Goal: Task Accomplishment & Management: Complete application form

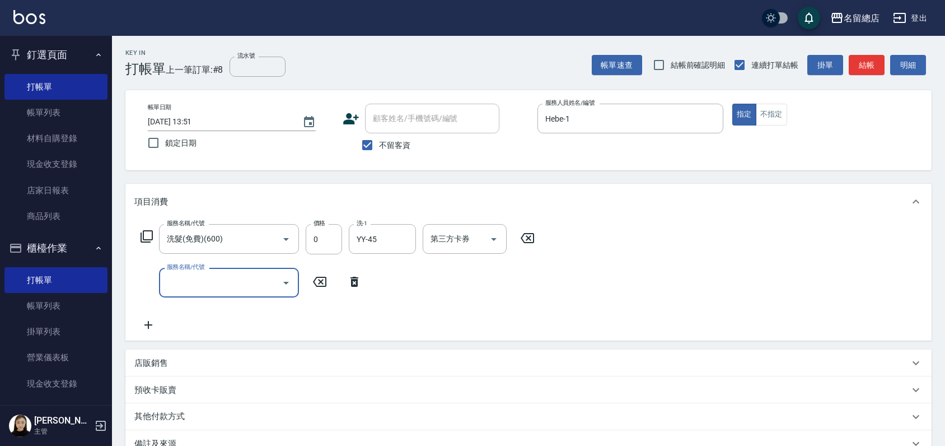
scroll to position [62, 0]
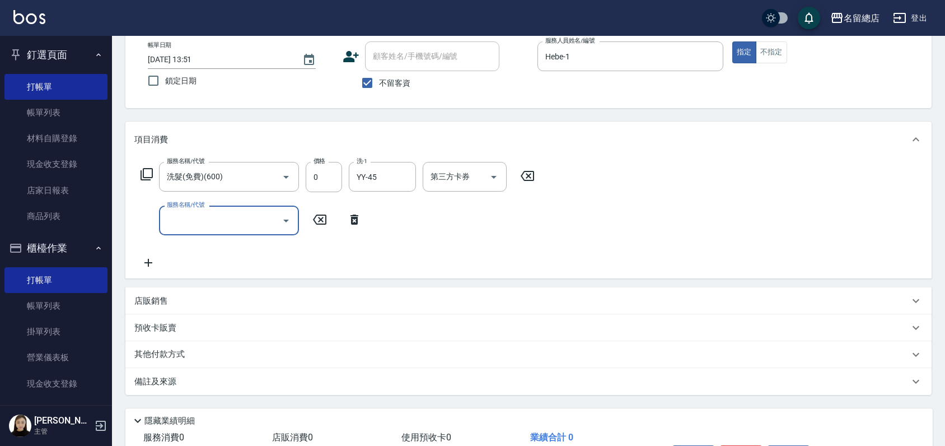
click at [158, 330] on p "預收卡販賣" at bounding box center [155, 328] width 42 height 12
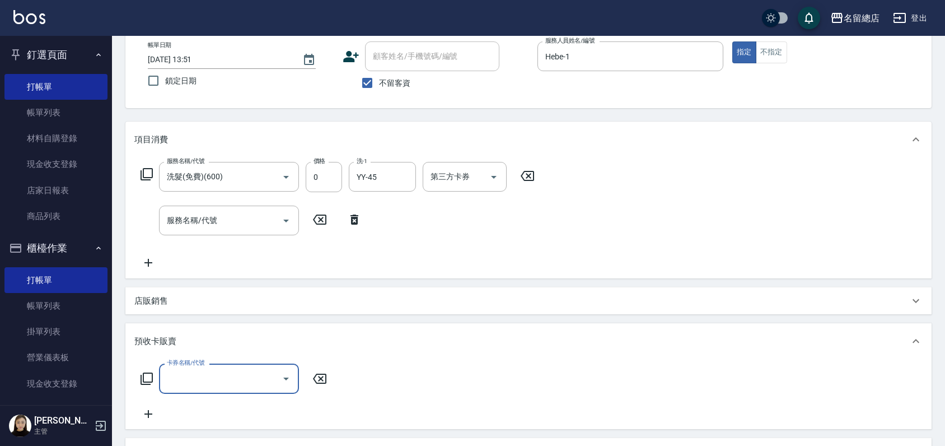
scroll to position [0, 0]
click at [216, 374] on input "卡券名稱/代號" at bounding box center [220, 379] width 113 height 20
type input "二段自備卡(407)"
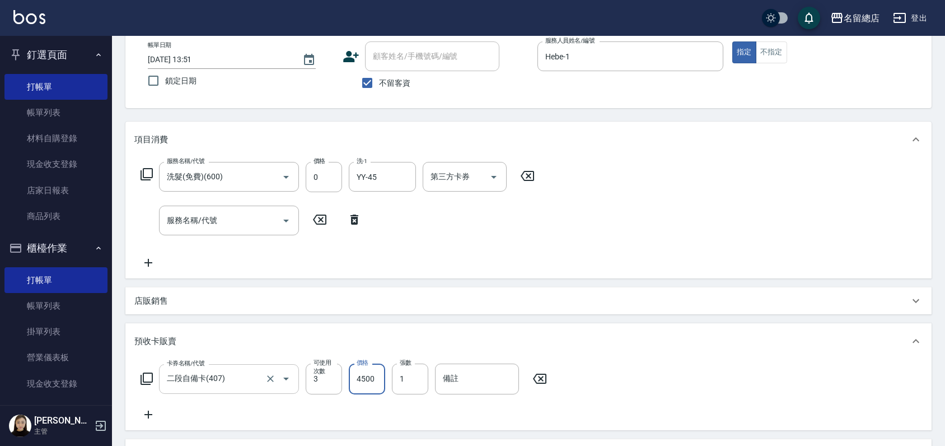
type input "4500"
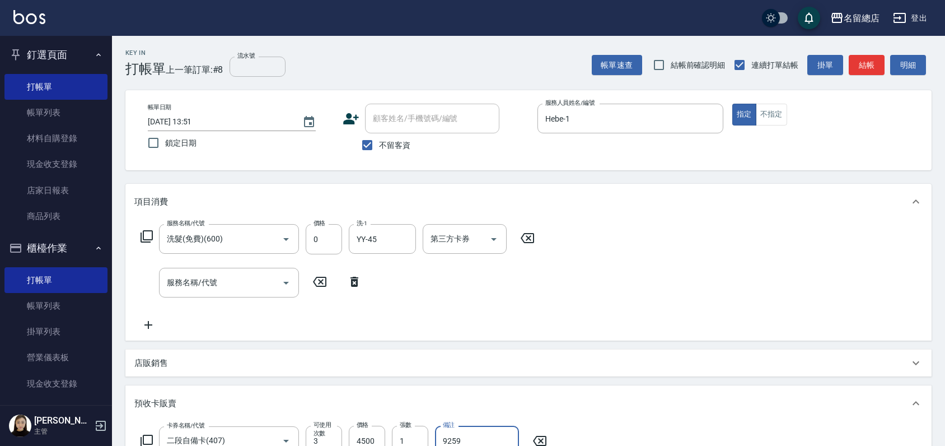
type input "9259"
drag, startPoint x: 253, startPoint y: 70, endPoint x: 245, endPoint y: 69, distance: 7.9
click at [251, 69] on input "流水號" at bounding box center [258, 67] width 56 height 20
type input "9259"
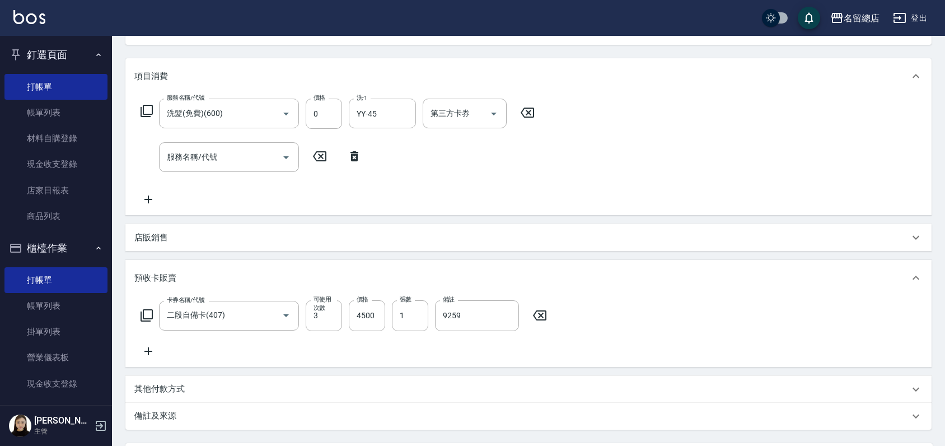
scroll to position [234, 0]
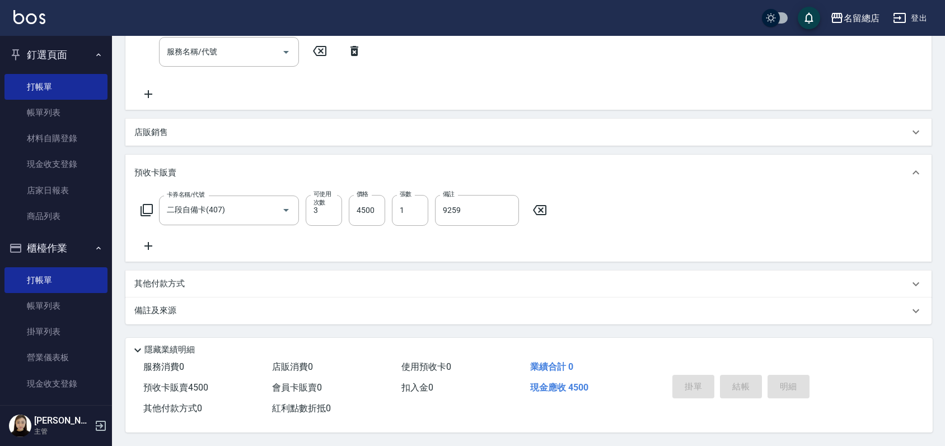
type input "[DATE] 14:32"
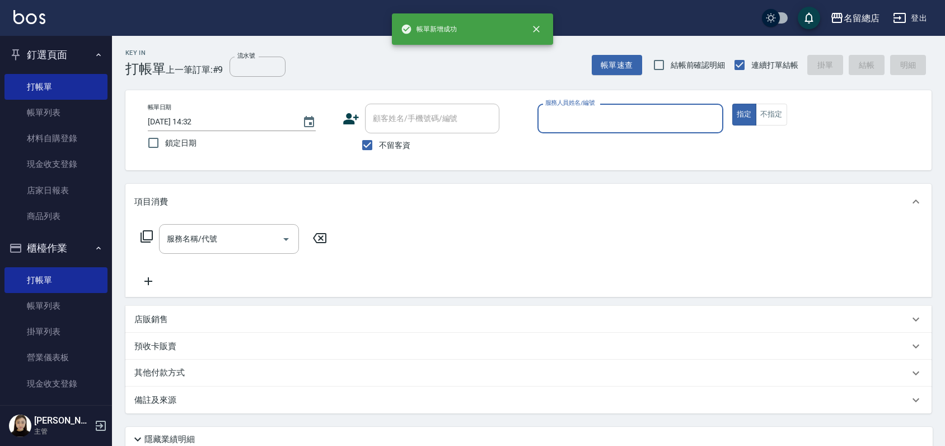
scroll to position [0, 0]
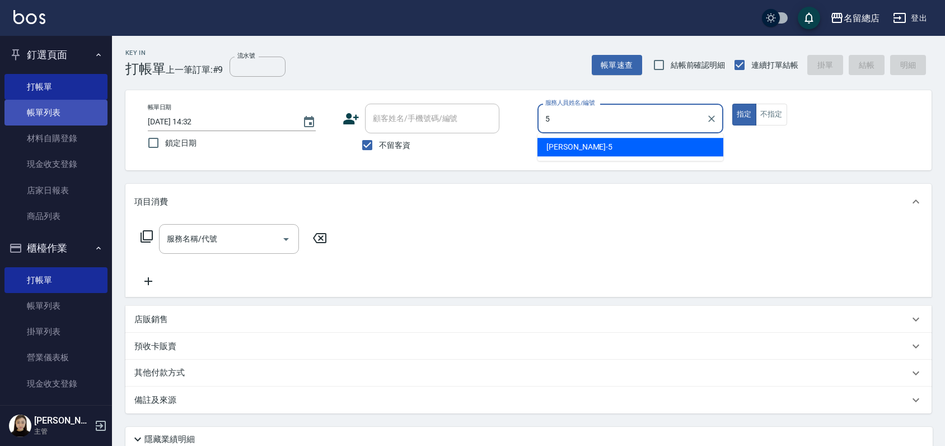
type input "5"
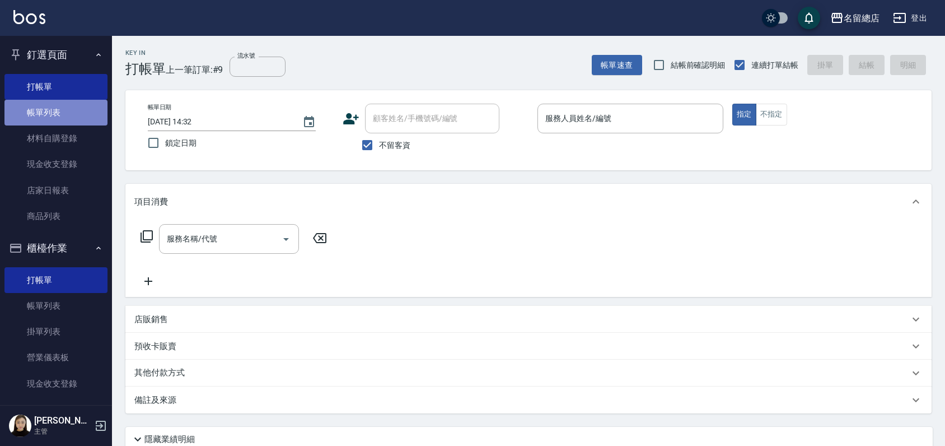
click at [63, 117] on link "帳單列表" at bounding box center [55, 113] width 103 height 26
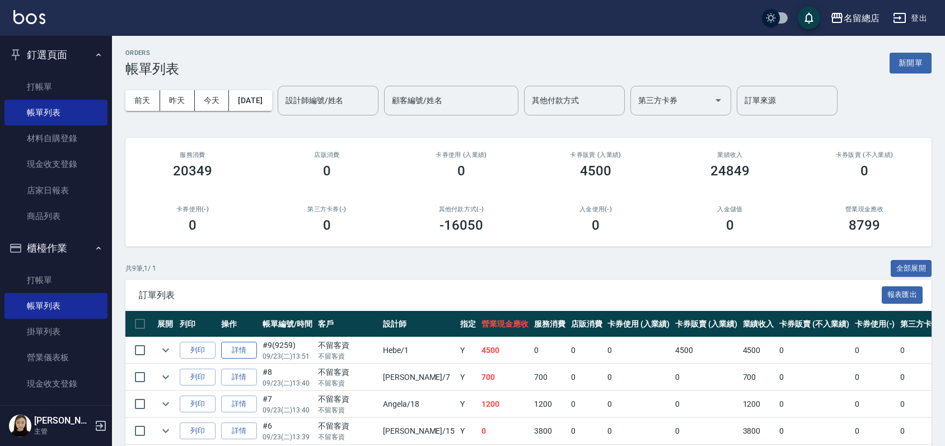
click at [240, 348] on link "詳情" at bounding box center [239, 350] width 36 height 17
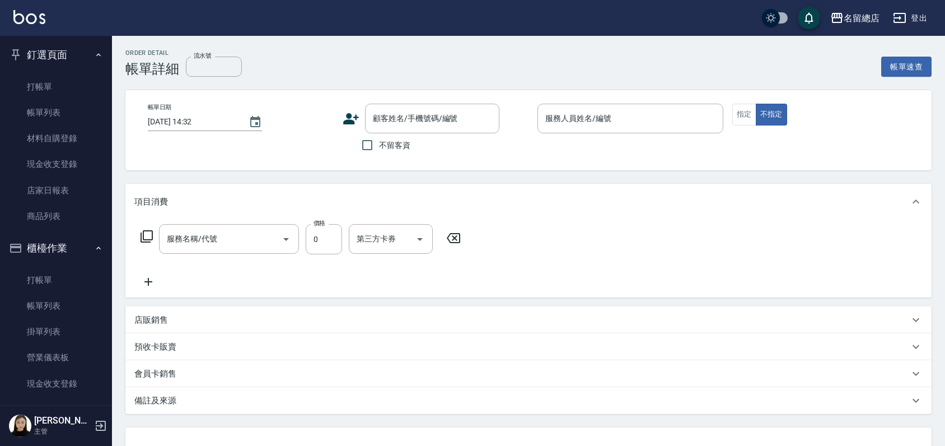
type input "9259"
type input "[DATE] 13:51"
checkbox input "true"
type input "Hebe-1"
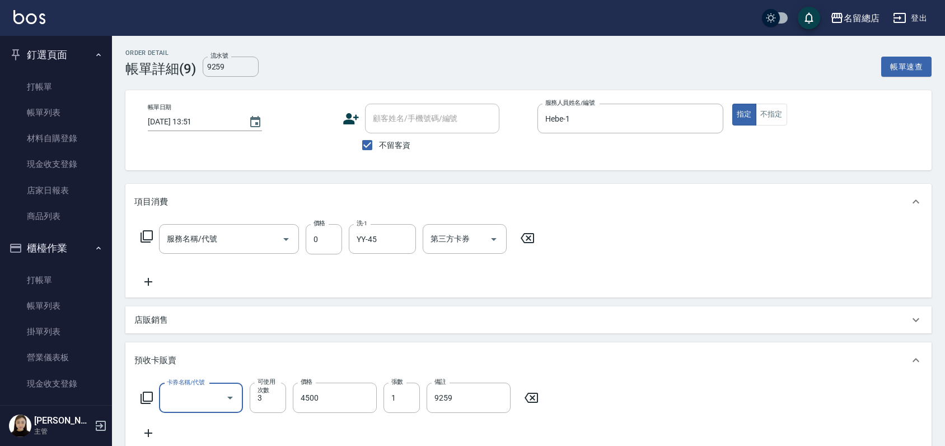
type input "洗髮(免費)(600)"
type input "二段自備卡(407)"
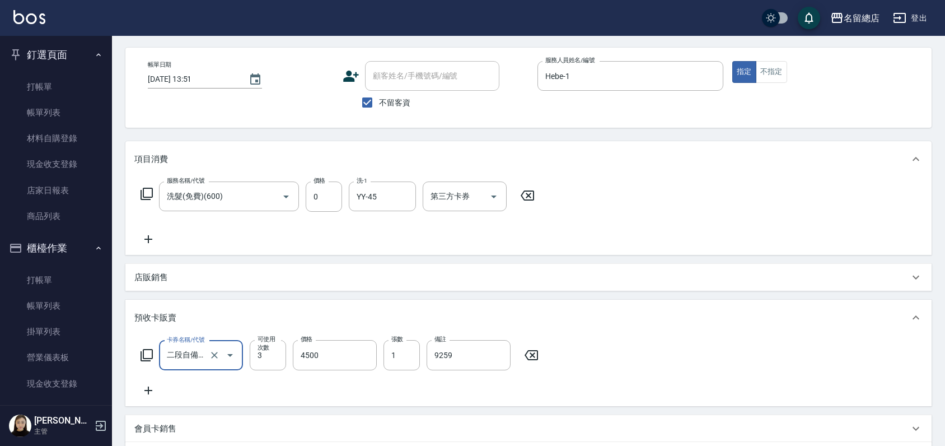
scroll to position [0, 0]
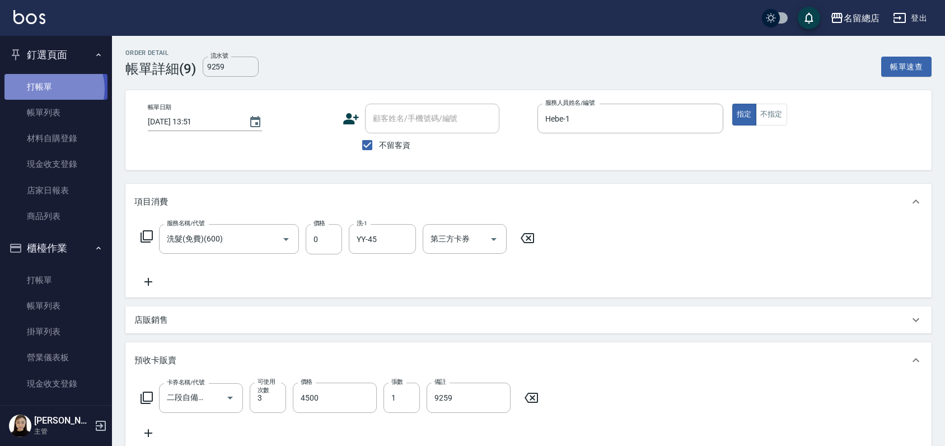
click at [53, 88] on link "打帳單" at bounding box center [55, 87] width 103 height 26
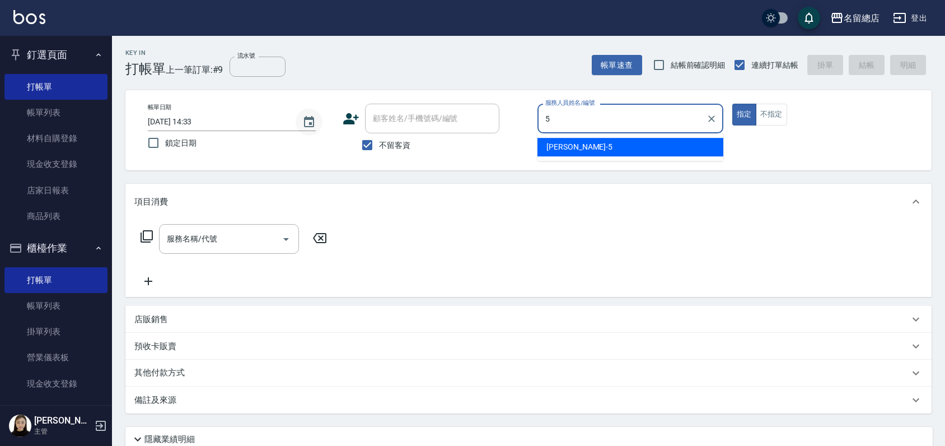
type input "[PERSON_NAME]-5"
type button "true"
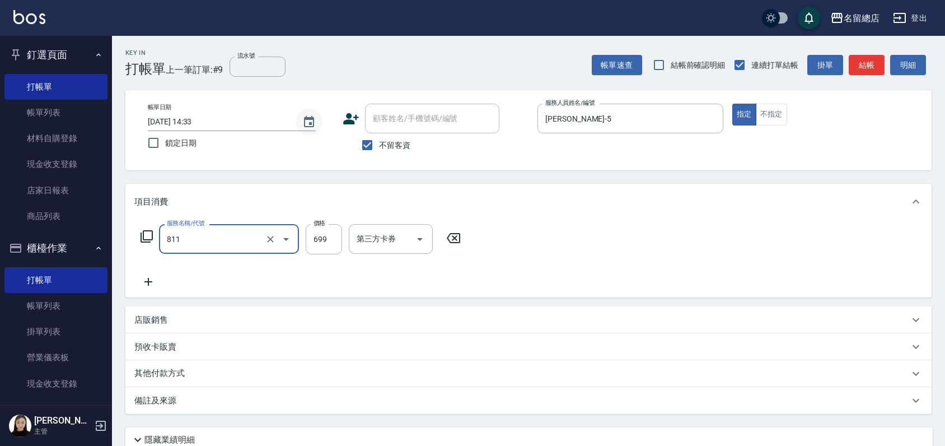
type input "洗+剪(811)"
type input "800"
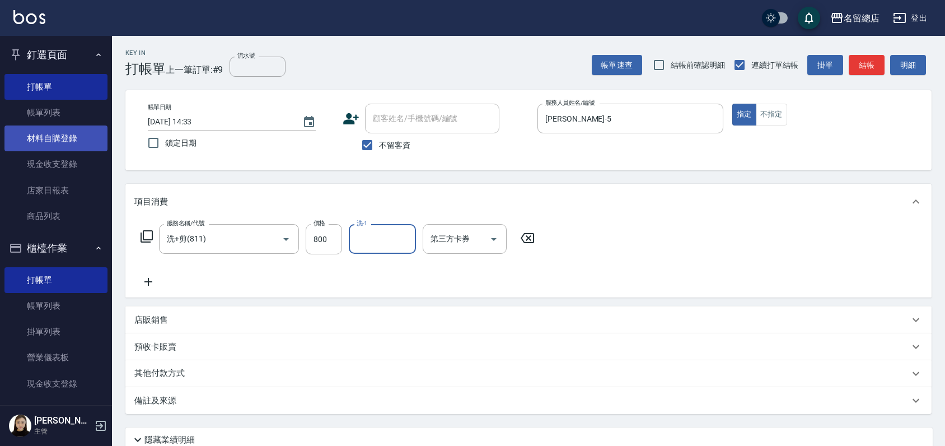
drag, startPoint x: 57, startPoint y: 116, endPoint x: 30, endPoint y: 127, distance: 28.7
click at [57, 116] on link "帳單列表" at bounding box center [55, 113] width 103 height 26
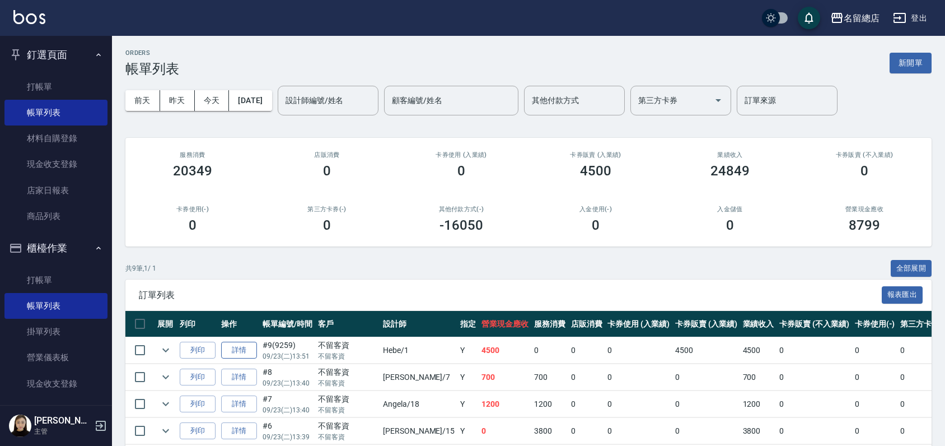
click at [237, 355] on link "詳情" at bounding box center [239, 350] width 36 height 17
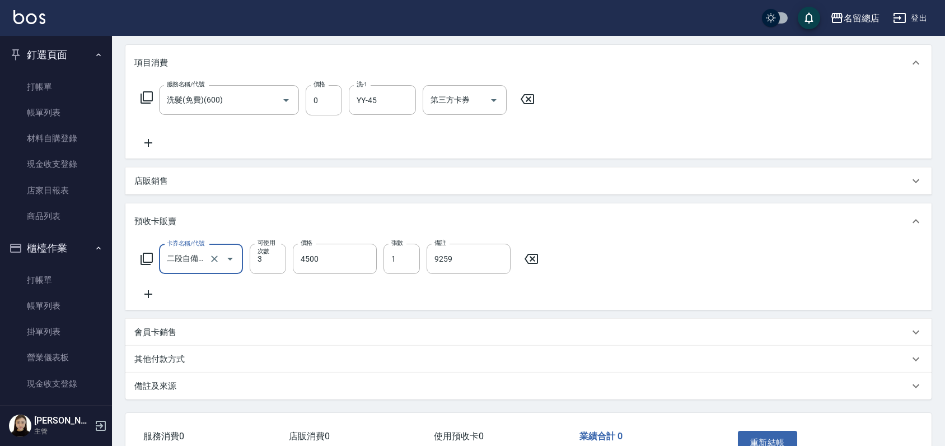
scroll to position [26, 0]
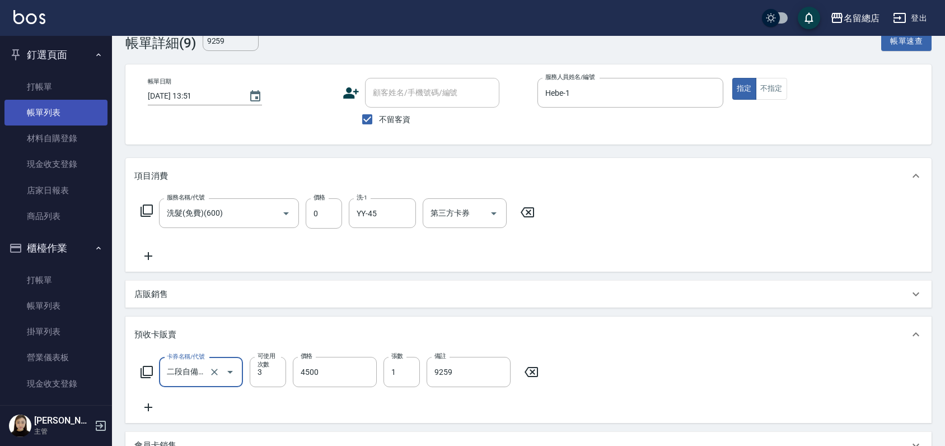
click at [43, 108] on link "帳單列表" at bounding box center [55, 113] width 103 height 26
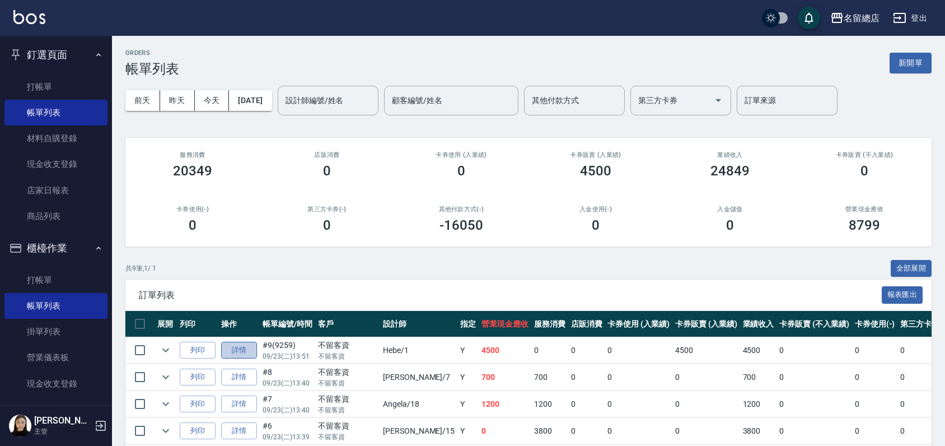
click at [236, 353] on link "詳情" at bounding box center [239, 350] width 36 height 17
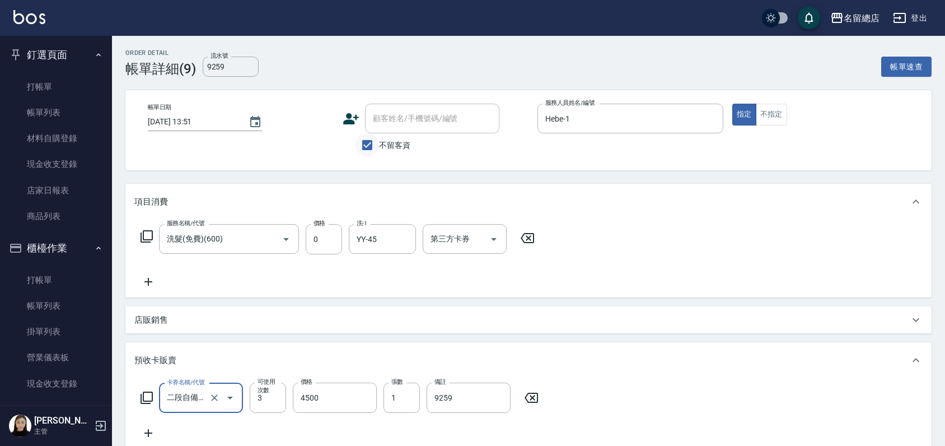
click at [368, 142] on input "不留客資" at bounding box center [368, 145] width 24 height 24
checkbox input "false"
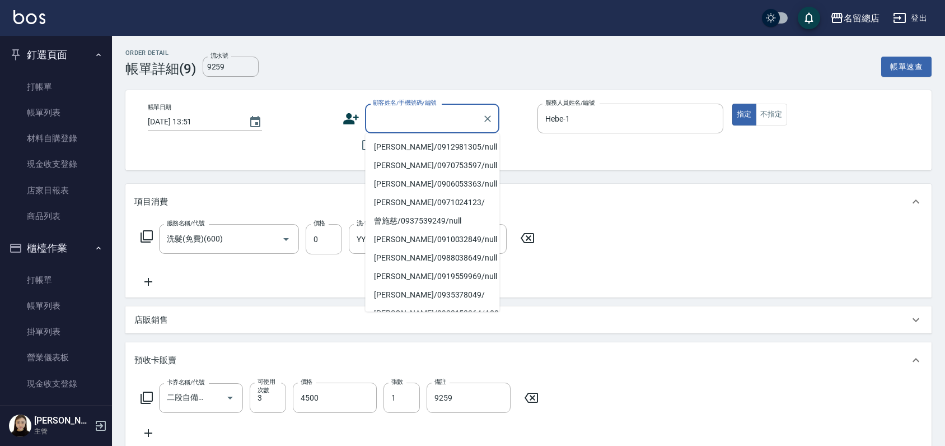
click at [393, 118] on input "顧客姓名/手機號碼/編號" at bounding box center [424, 119] width 108 height 20
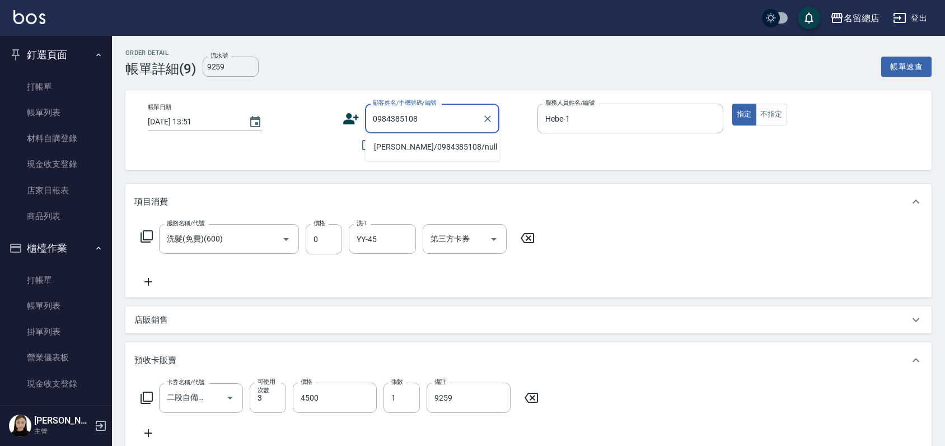
click at [409, 148] on li "[PERSON_NAME]/0984385108/null" at bounding box center [432, 147] width 134 height 18
type input "[PERSON_NAME]/0984385108/null"
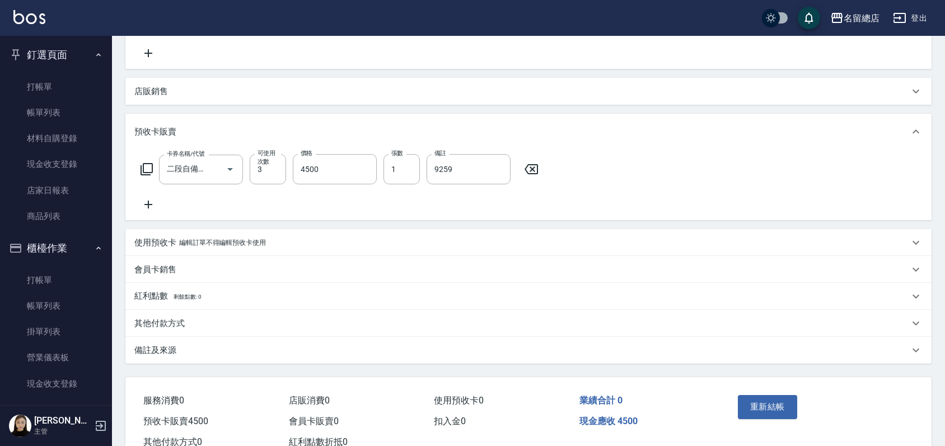
scroll to position [266, 0]
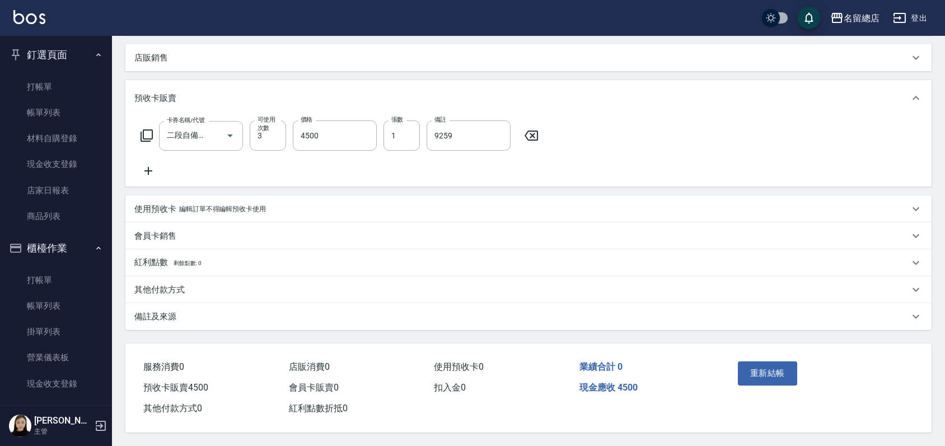
click at [147, 288] on p "其他付款方式" at bounding box center [159, 290] width 50 height 12
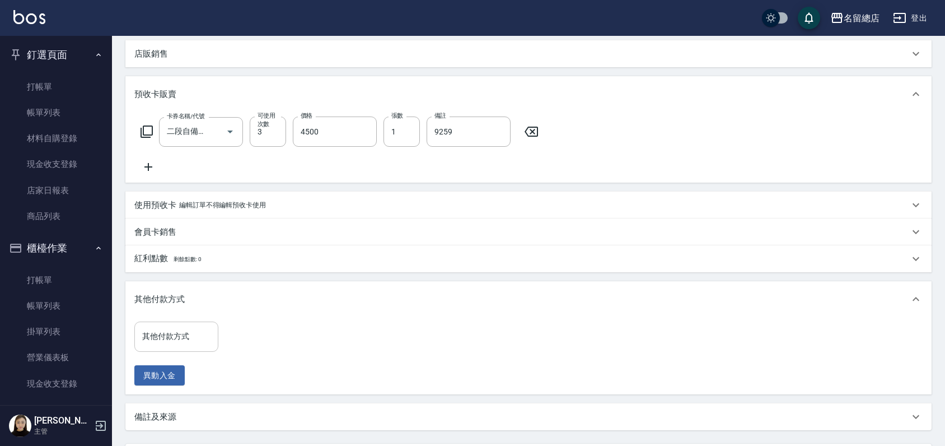
click at [157, 330] on input "其他付款方式" at bounding box center [176, 337] width 74 height 20
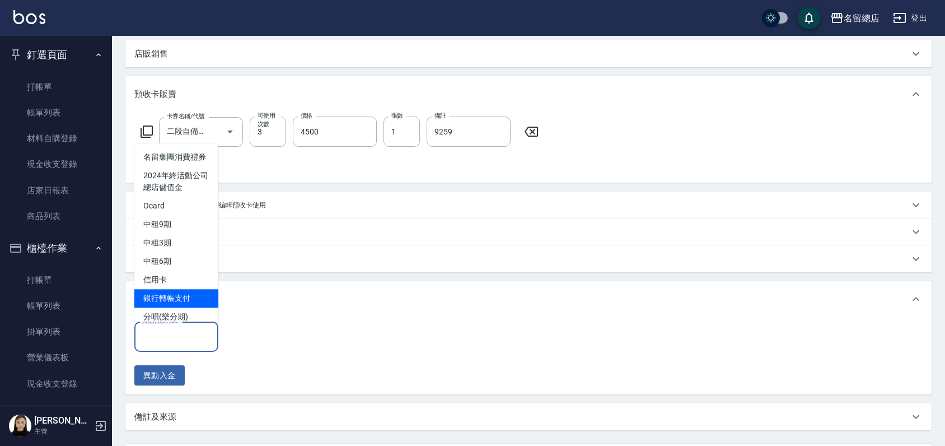
click at [166, 307] on span "銀行轉帳支付" at bounding box center [176, 298] width 84 height 18
type input "銀行轉帳支付"
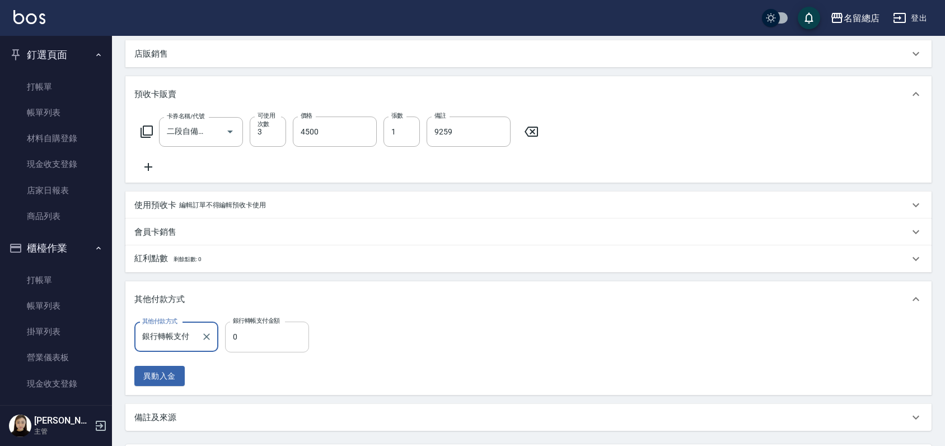
click at [276, 332] on input "0" at bounding box center [267, 336] width 84 height 30
type input "4500"
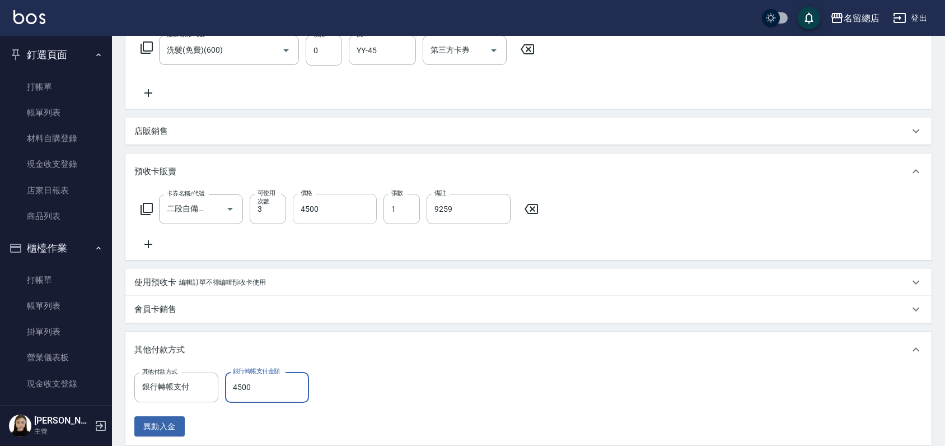
scroll to position [0, 0]
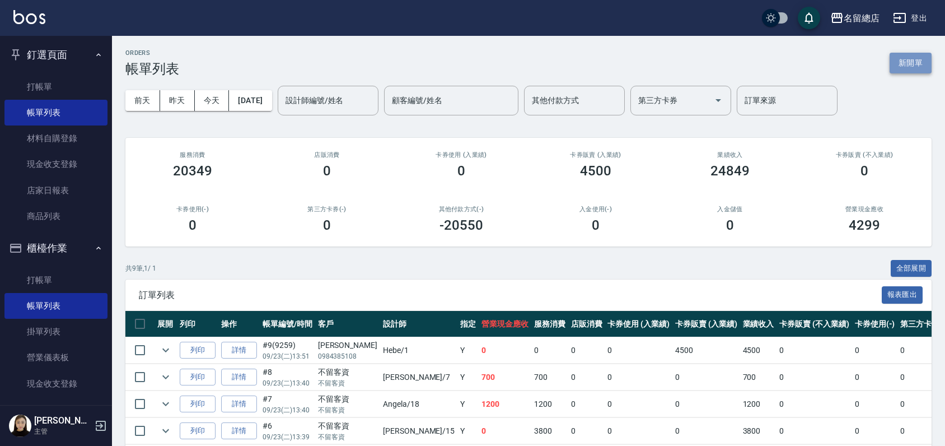
click at [894, 61] on button "新開單" at bounding box center [911, 63] width 42 height 21
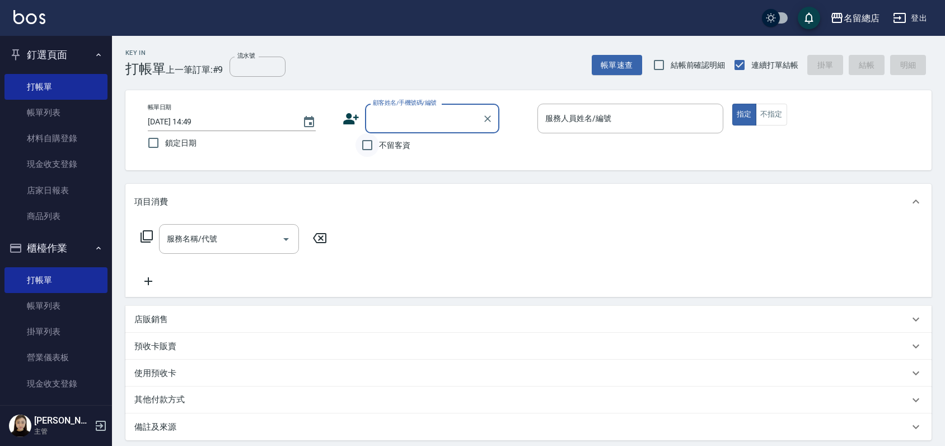
click at [365, 142] on input "不留客資" at bounding box center [368, 145] width 24 height 24
checkbox input "true"
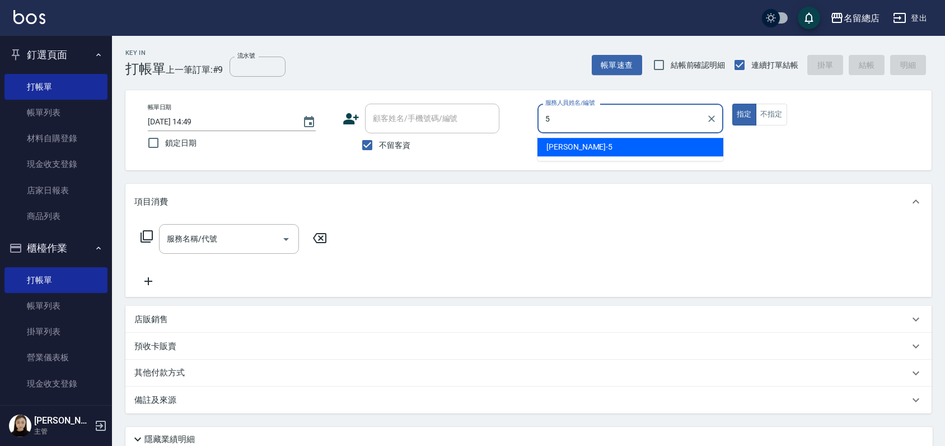
type input "[PERSON_NAME]-5"
type button "true"
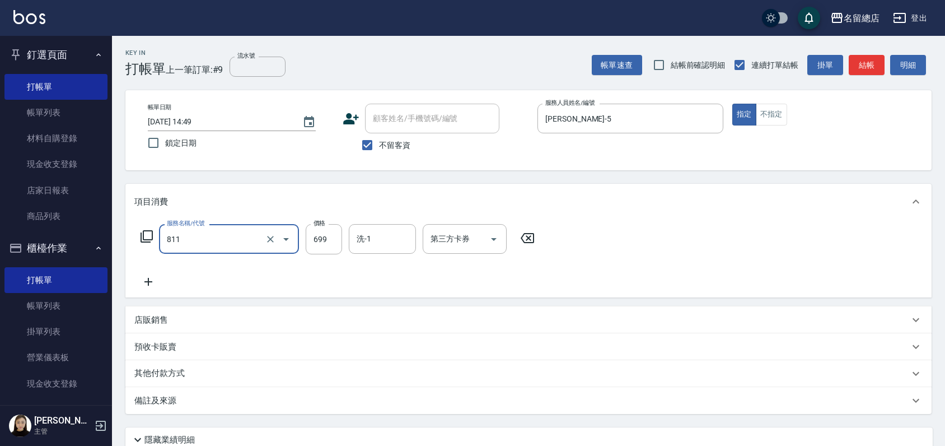
type input "洗+剪(811)"
click at [333, 235] on input "8010" at bounding box center [324, 239] width 36 height 30
type input "800"
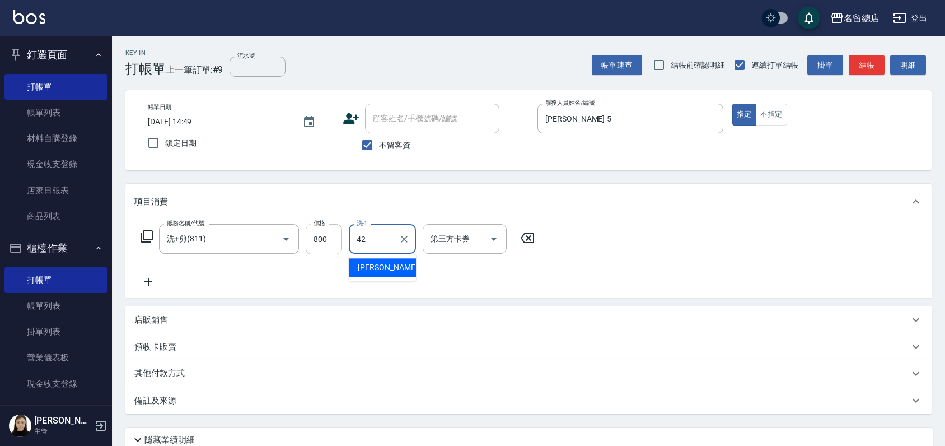
type input "[PERSON_NAME]-42"
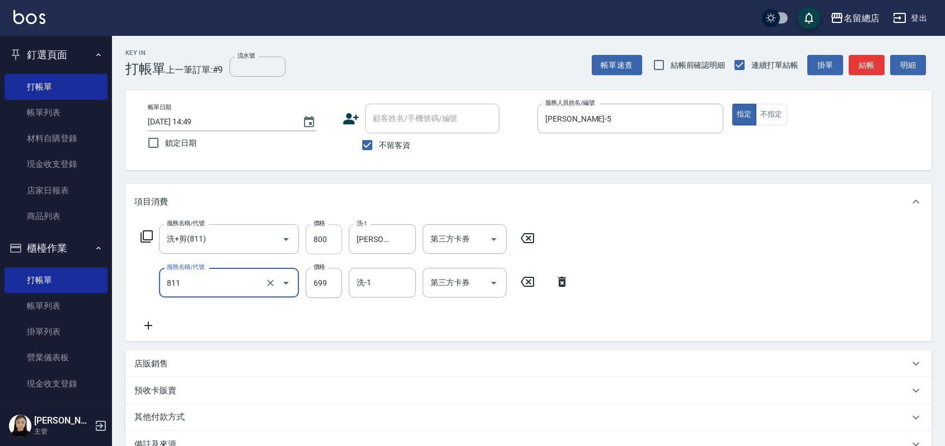
type input "洗+剪(811)"
type input "800"
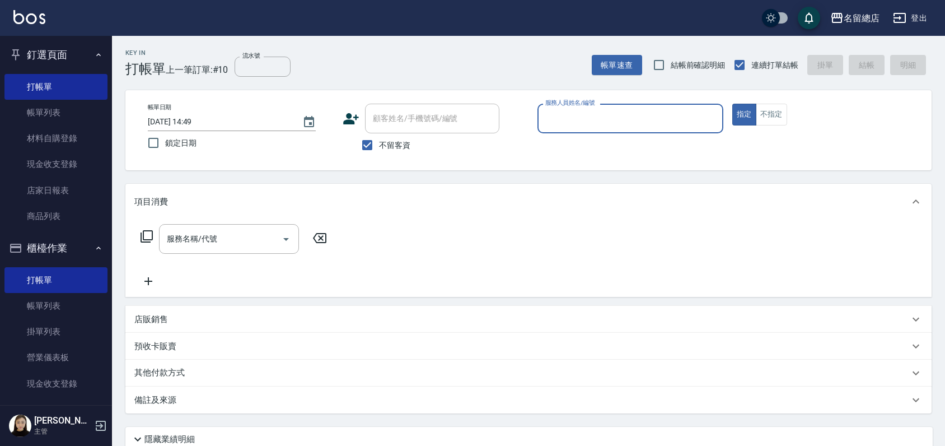
type input "ㄇ"
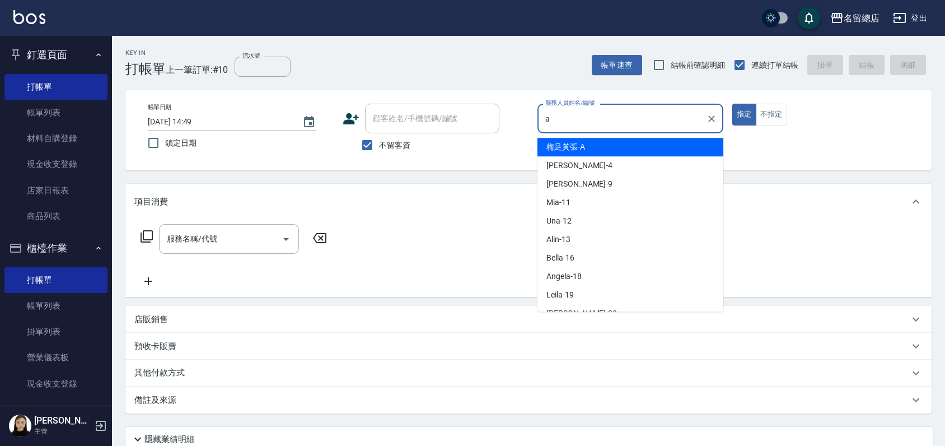
type input "梅足黃張-A"
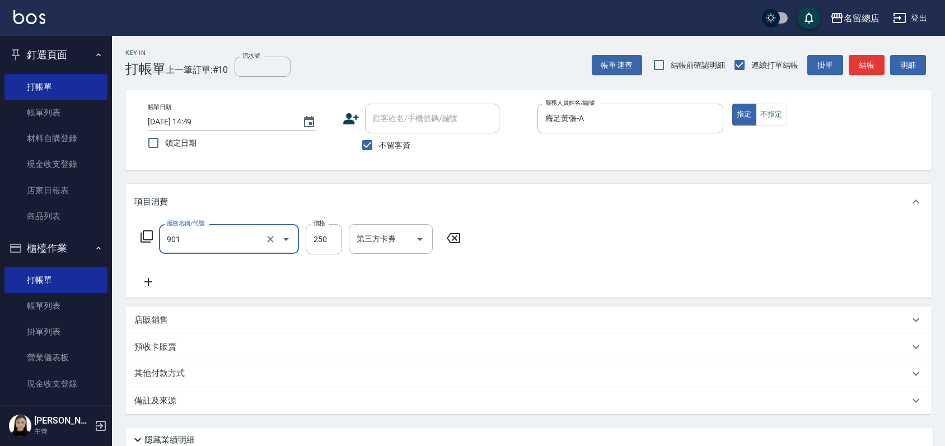
type input "手指甲女(901)"
type input "750"
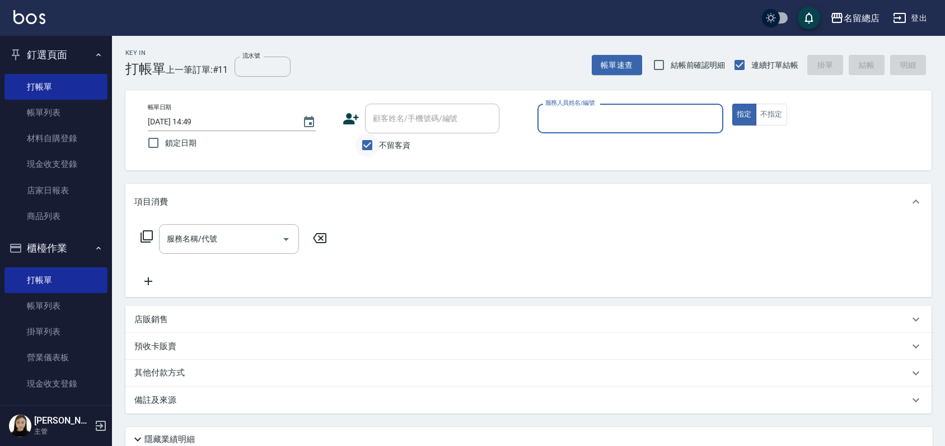
click at [363, 143] on input "不留客資" at bounding box center [368, 145] width 24 height 24
checkbox input "false"
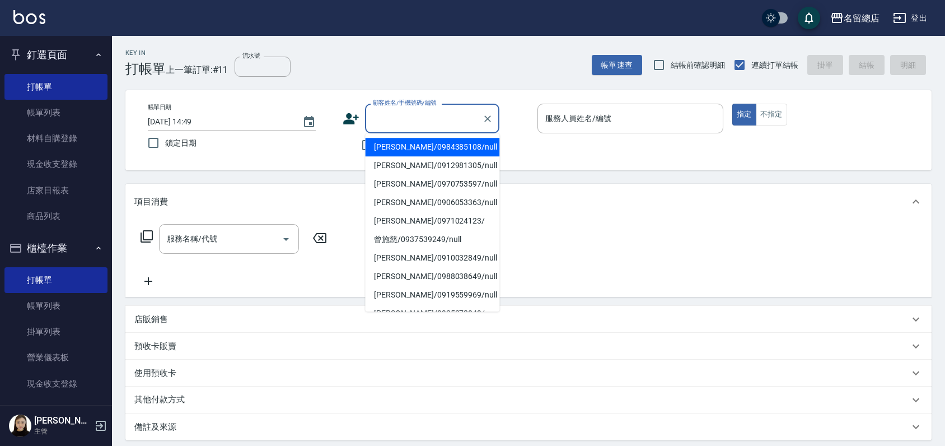
click at [377, 115] on input "顧客姓名/手機號碼/編號" at bounding box center [424, 119] width 108 height 20
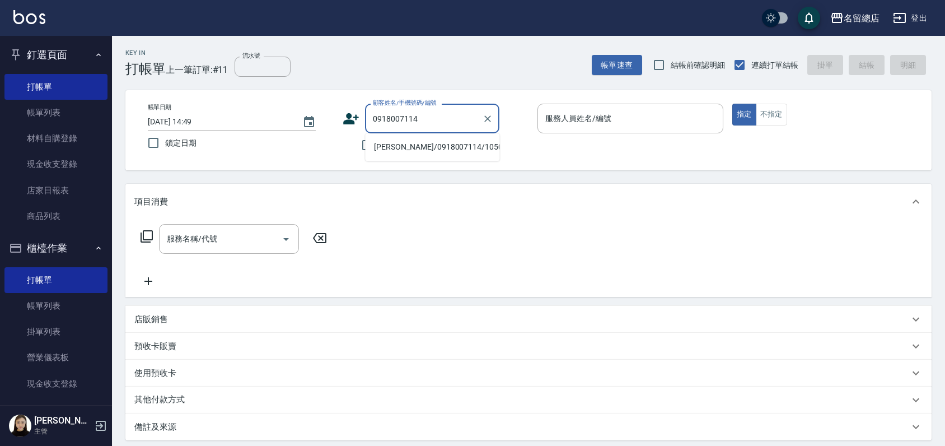
click at [427, 148] on li "[PERSON_NAME]/0918007114/10501" at bounding box center [432, 147] width 134 height 18
type input "[PERSON_NAME]/0918007114/10501"
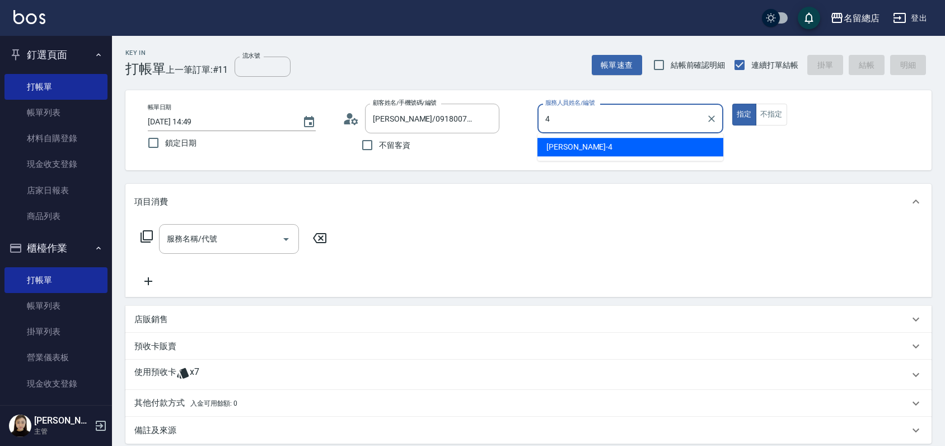
type input "[PERSON_NAME]-4"
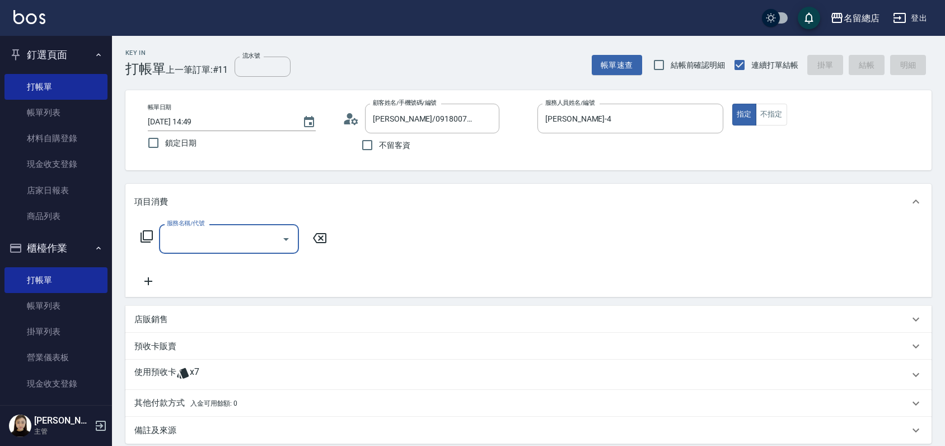
click at [141, 370] on p "使用預收卡" at bounding box center [155, 374] width 42 height 17
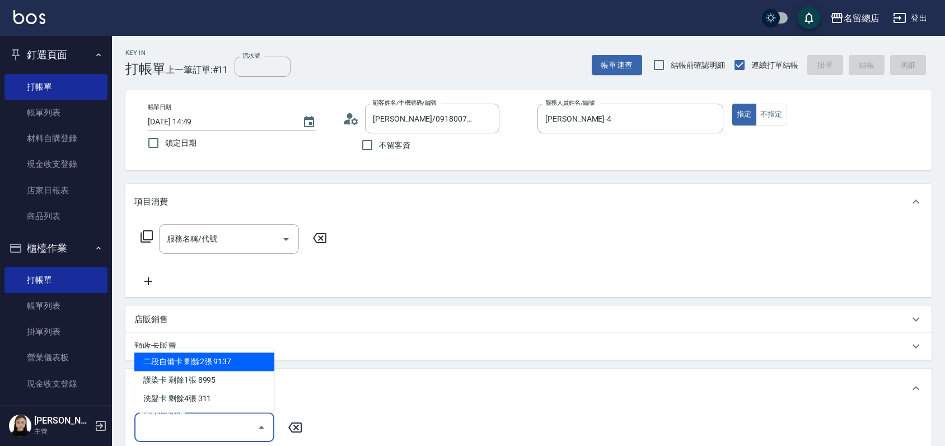
click at [186, 421] on input "卡券代號/名稱" at bounding box center [195, 427] width 113 height 20
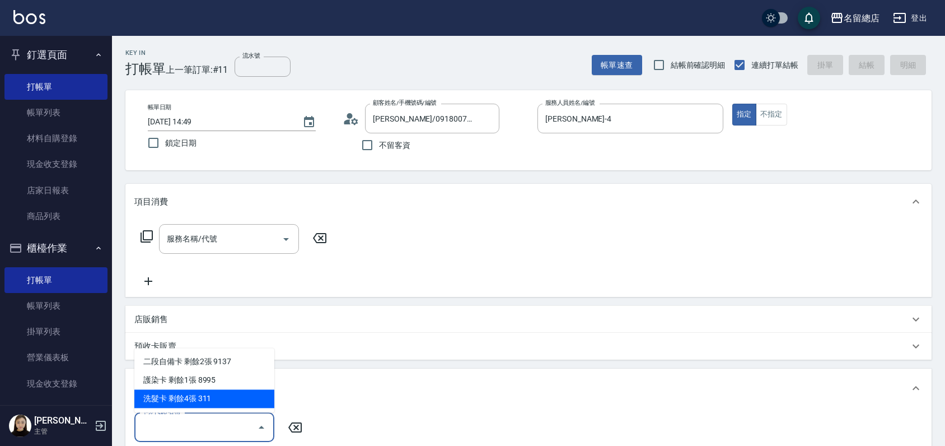
click at [222, 403] on div "洗髮卡 剩餘4張 311" at bounding box center [204, 398] width 140 height 18
type input "洗髮卡 311"
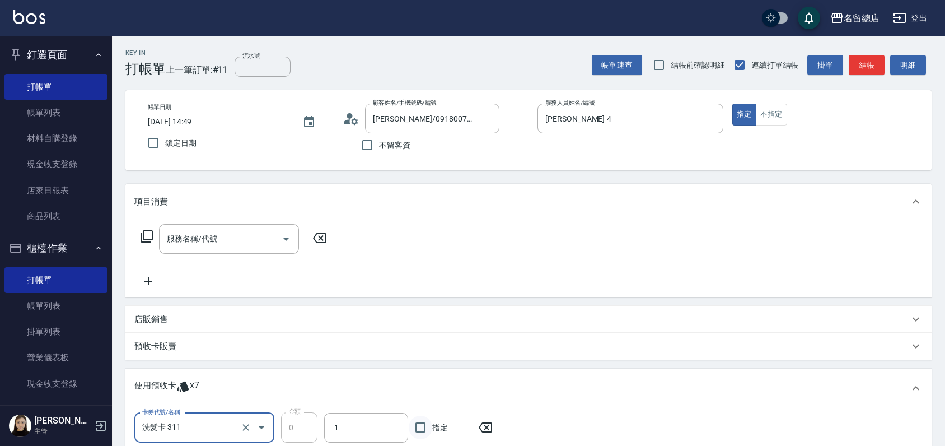
click at [418, 423] on input "指定" at bounding box center [421, 428] width 24 height 24
checkbox input "true"
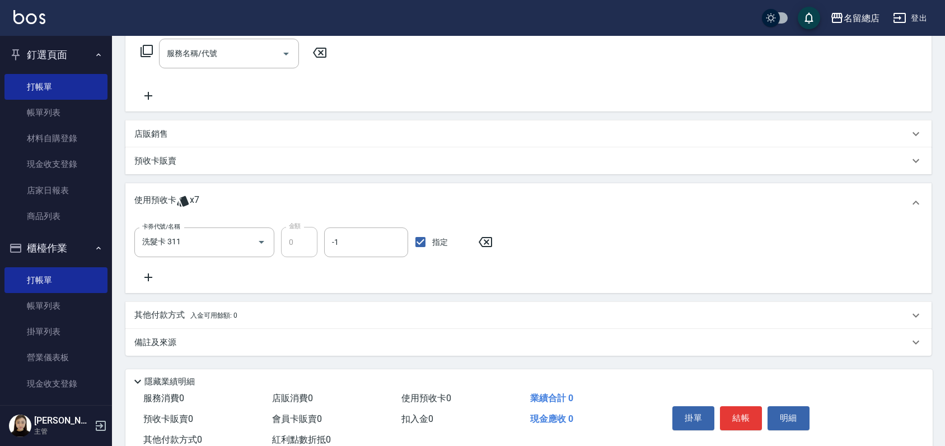
scroll to position [62, 0]
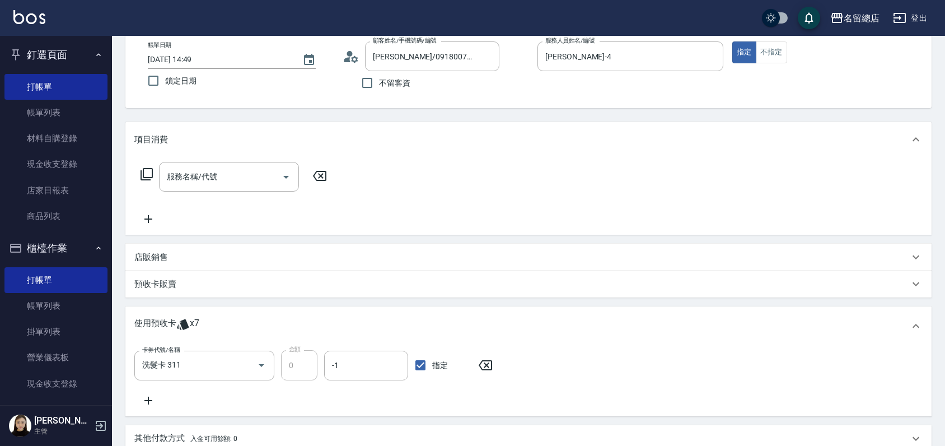
click at [207, 157] on div "服務名稱/代號 服務名稱/代號" at bounding box center [528, 195] width 806 height 77
click at [201, 175] on input "服務名稱/代號" at bounding box center [220, 177] width 113 height 20
type input "洗髮(免費)(600)"
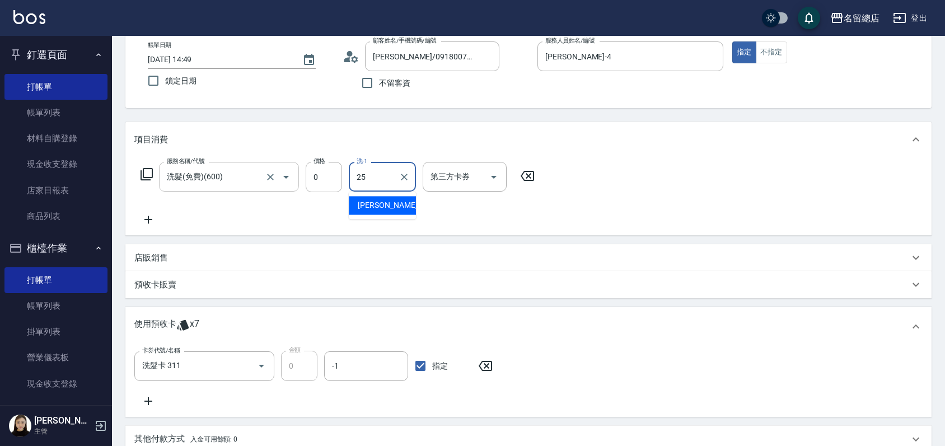
type input "[PERSON_NAME]-25"
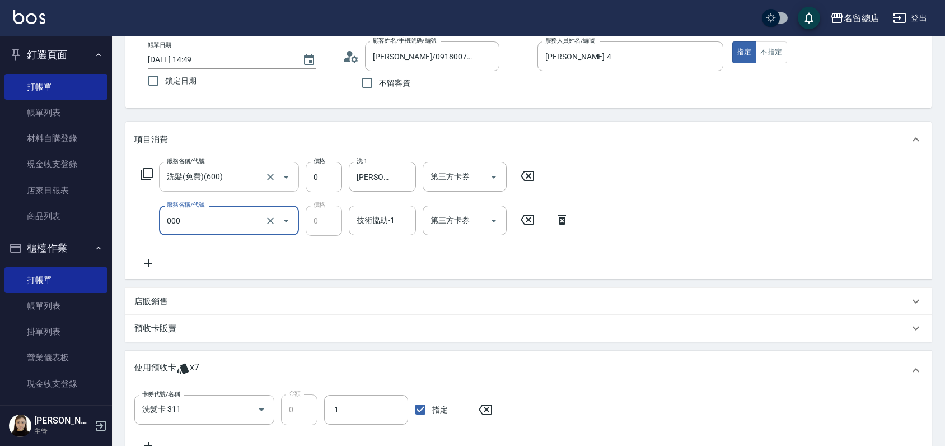
type input "小會計10點(000)"
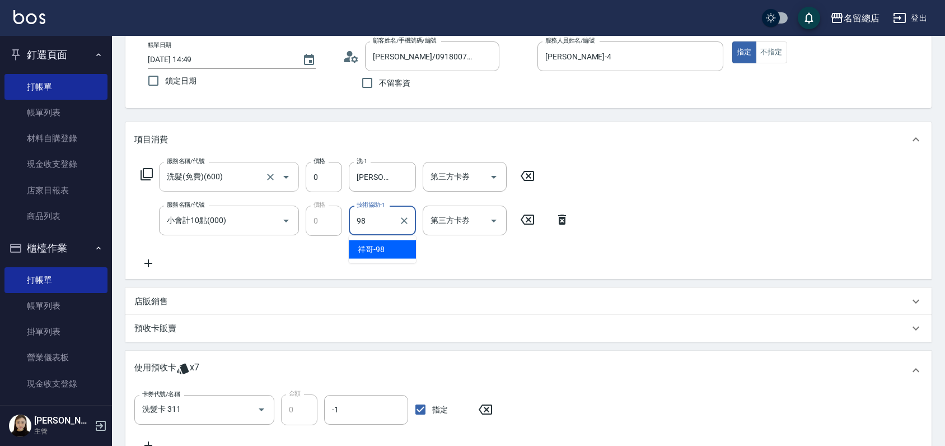
type input "祥哥-98"
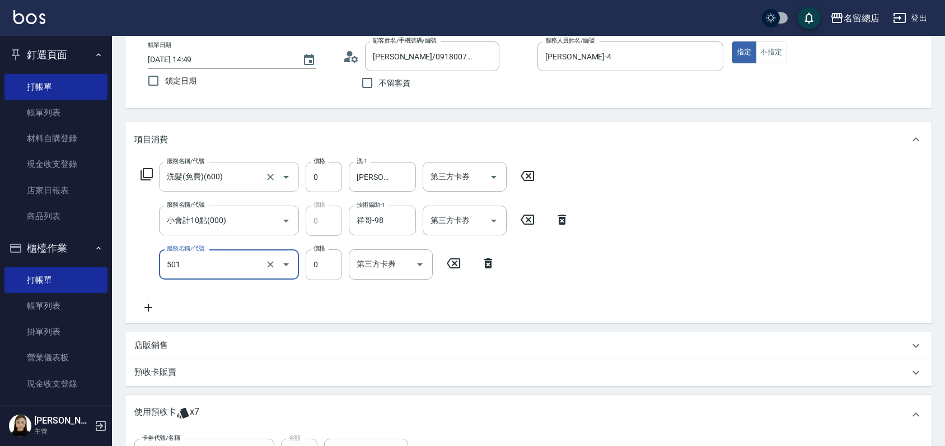
type input "2段蓋卡1300以上(501)"
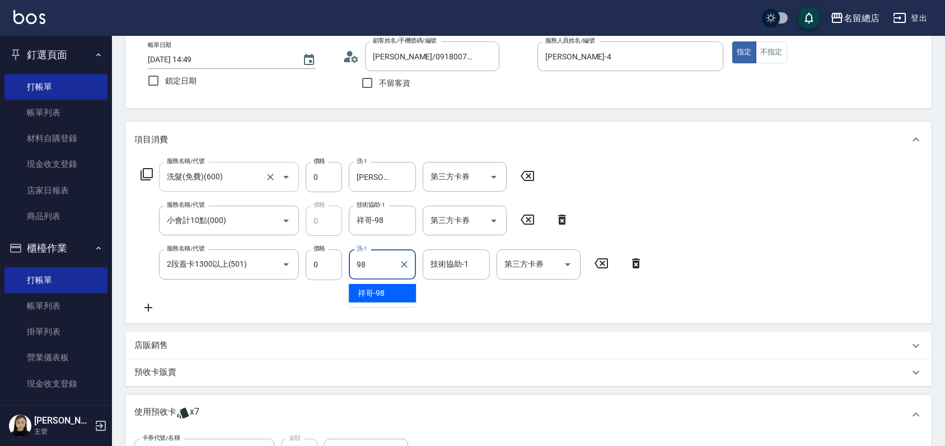
type input "祥哥-98"
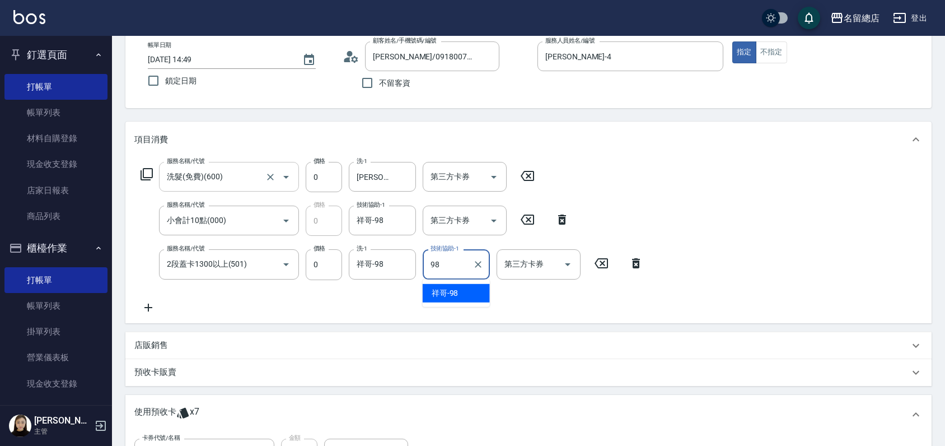
type input "祥哥-98"
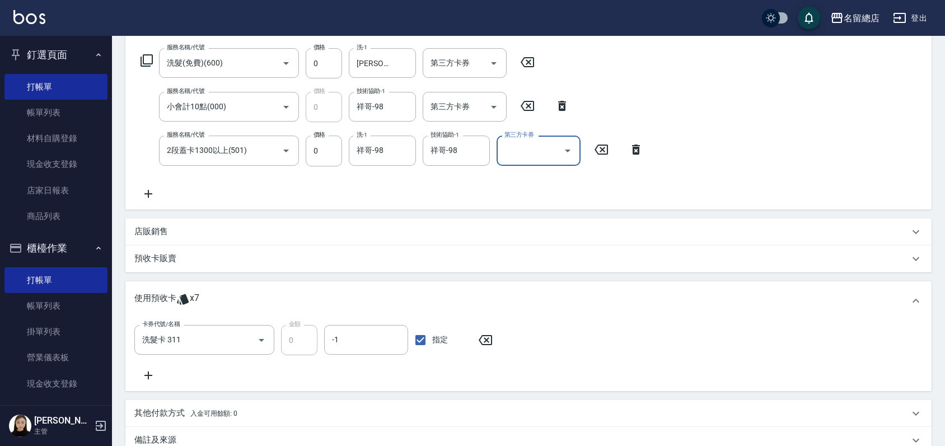
scroll to position [249, 0]
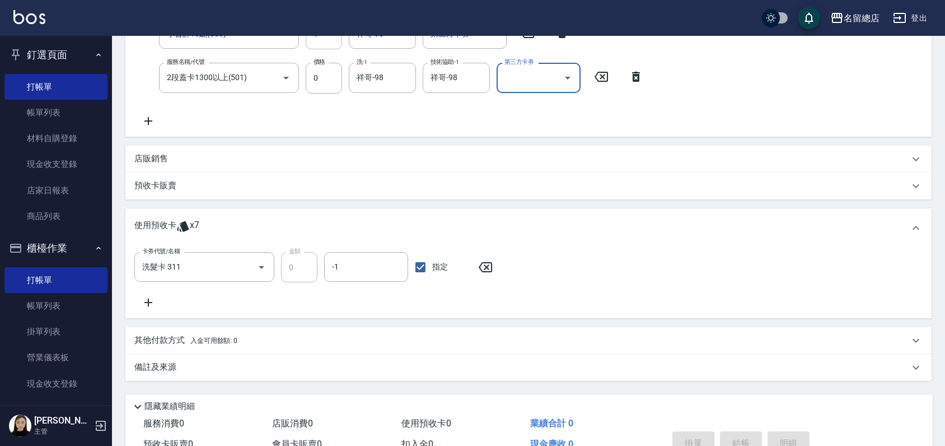
type input "[DATE] 14:53"
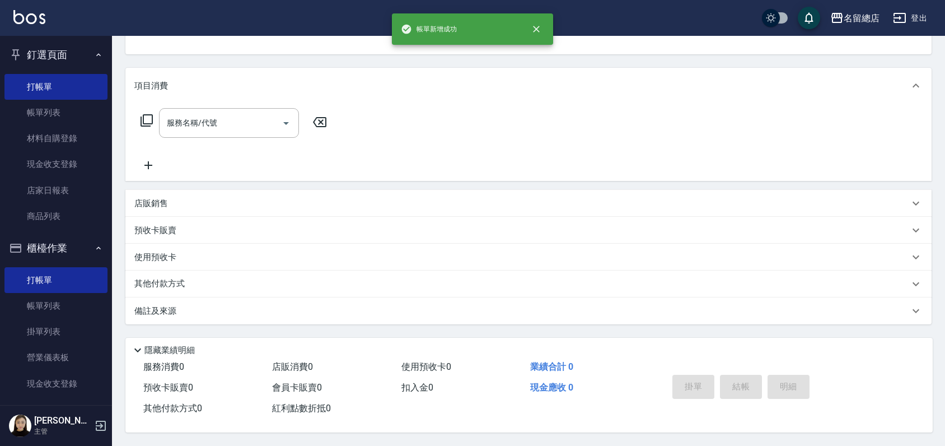
scroll to position [0, 0]
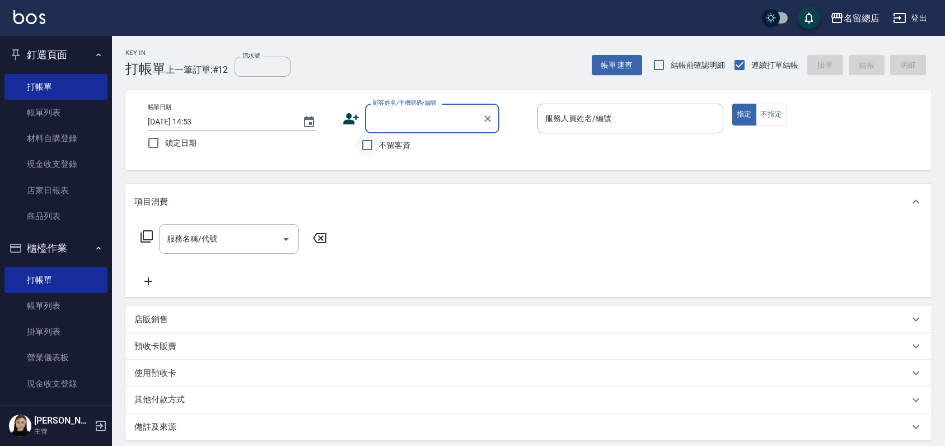
click at [372, 143] on input "不留客資" at bounding box center [368, 145] width 24 height 24
checkbox input "true"
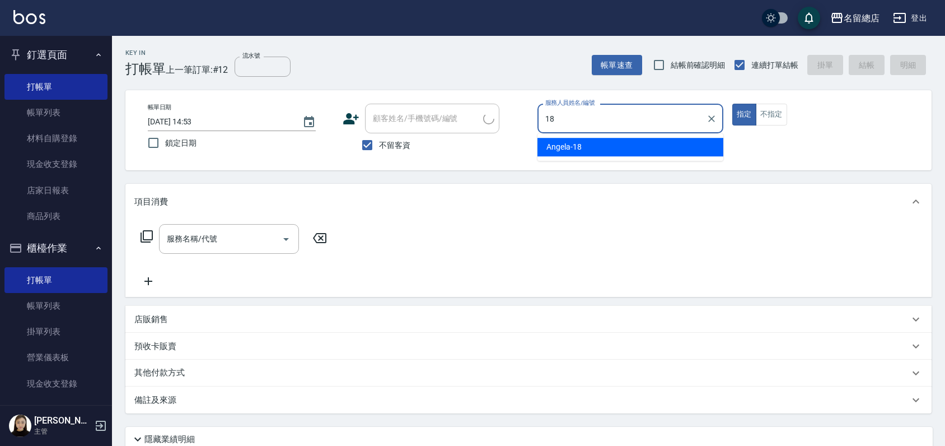
type input "[PERSON_NAME]-18"
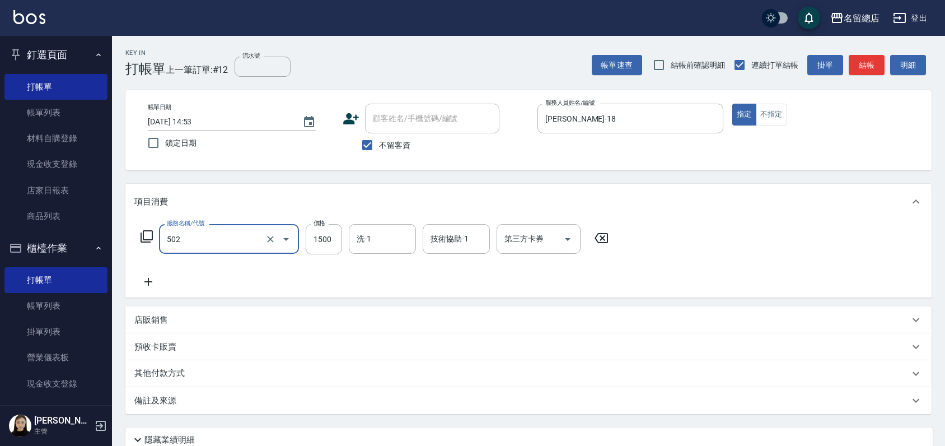
type input "染髮1500以上(502)"
type input "2000"
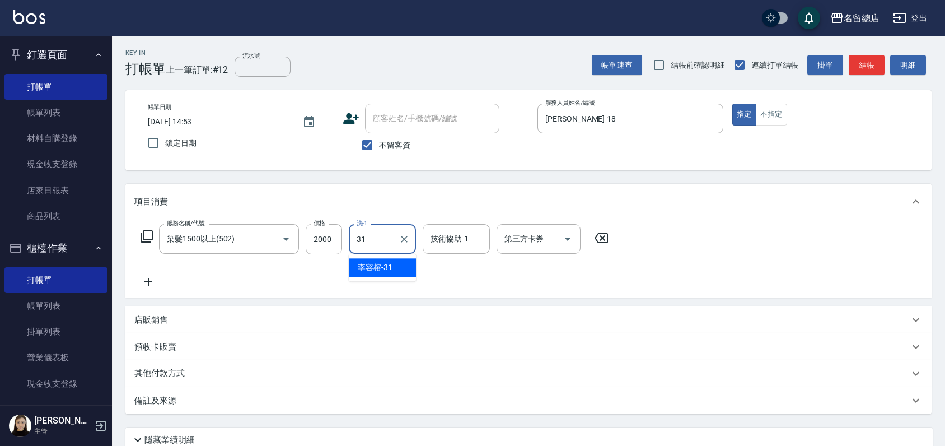
type input "[PERSON_NAME]-31"
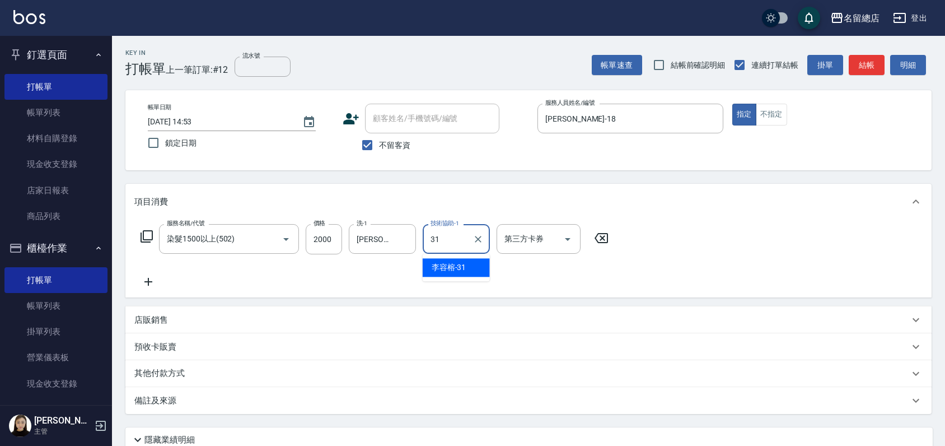
type input "[PERSON_NAME]-31"
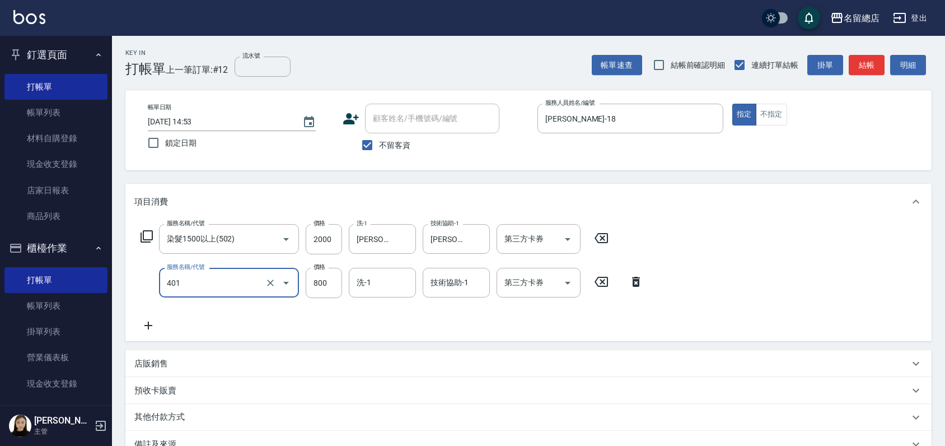
type input "自備護髮(401)"
type input "1600"
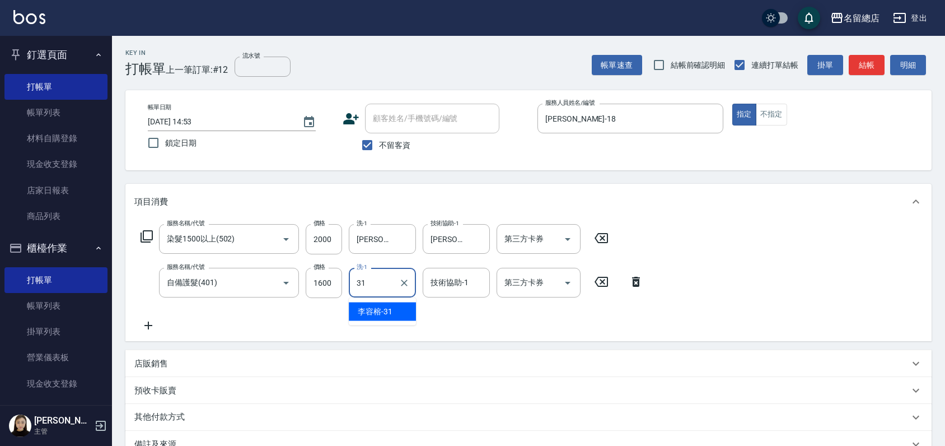
type input "[PERSON_NAME]-31"
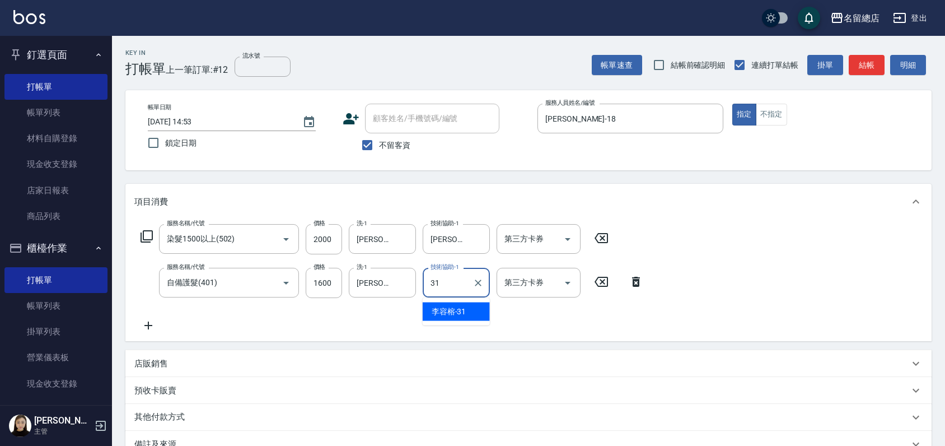
type input "[PERSON_NAME]-31"
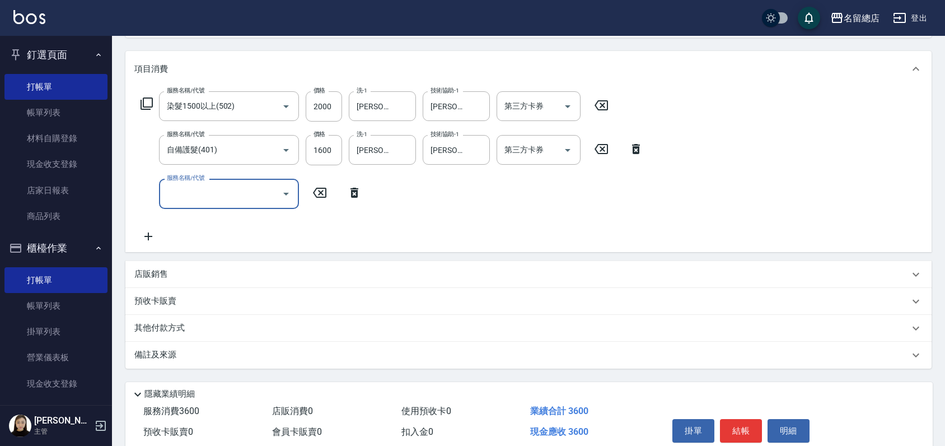
scroll to position [180, 0]
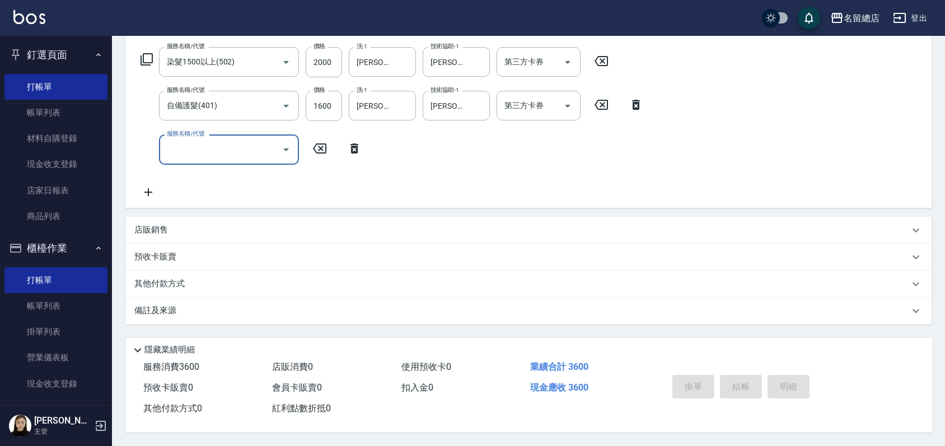
type input "[DATE] 14:54"
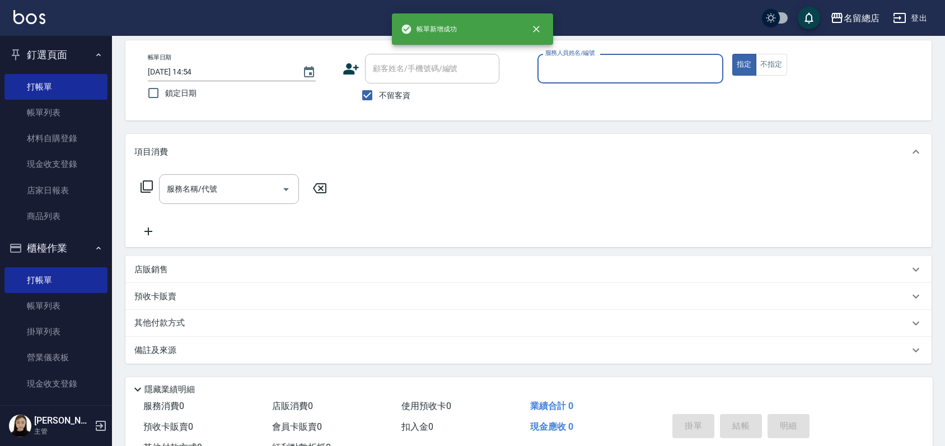
scroll to position [0, 0]
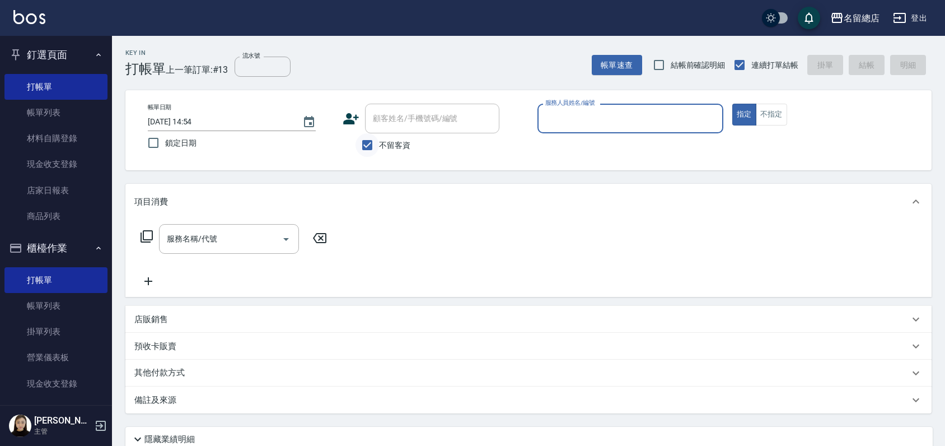
click at [364, 145] on input "不留客資" at bounding box center [368, 145] width 24 height 24
checkbox input "false"
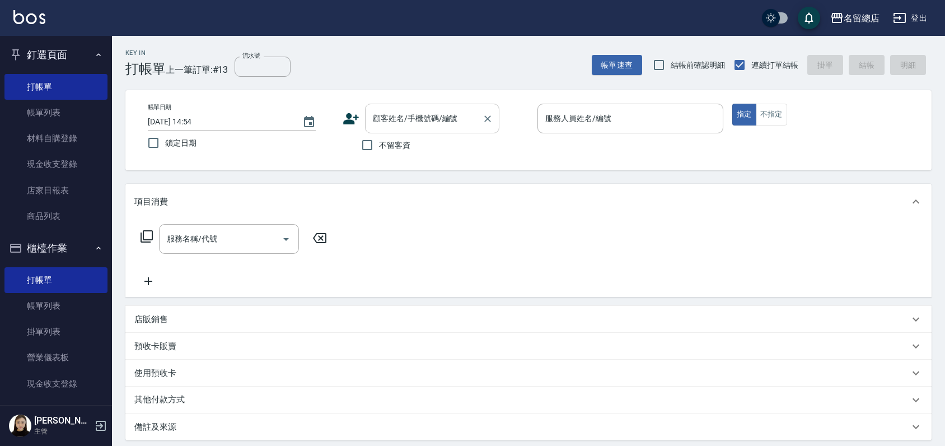
click at [372, 119] on input "顧客姓名/手機號碼/編號" at bounding box center [424, 119] width 108 height 20
click at [395, 148] on li "[PERSON_NAME]/0970739706/null" at bounding box center [432, 147] width 134 height 18
type input "[PERSON_NAME]/0970739706/null"
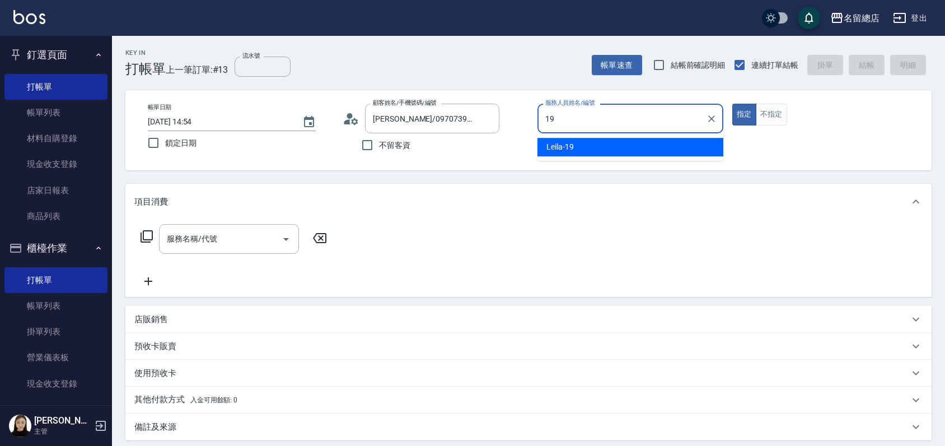
type input "Leila-19"
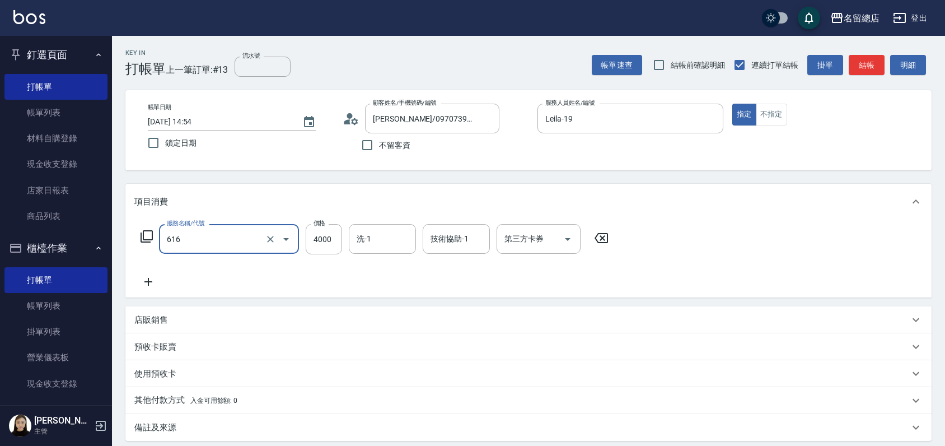
type input "自備接髮(616)"
type input "2500"
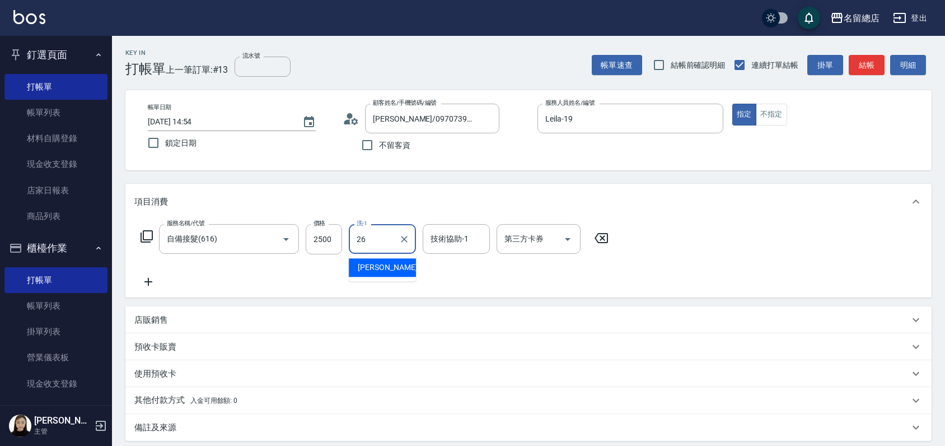
type input "[PERSON_NAME]-26"
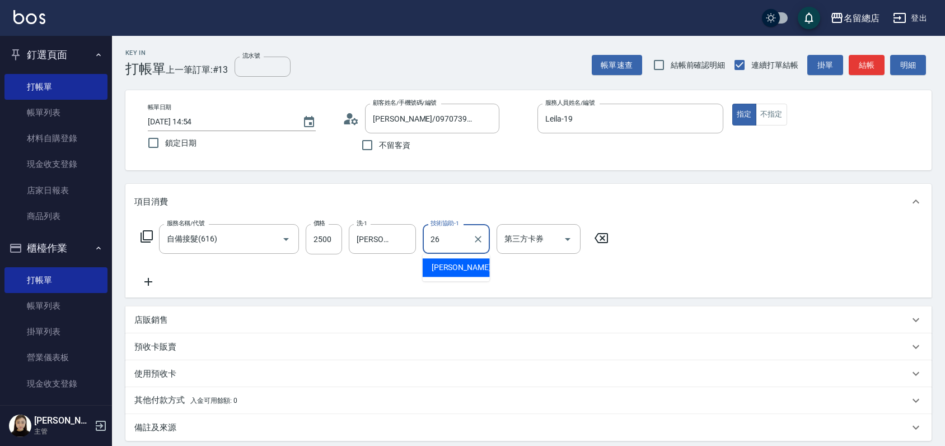
type input "[PERSON_NAME]-26"
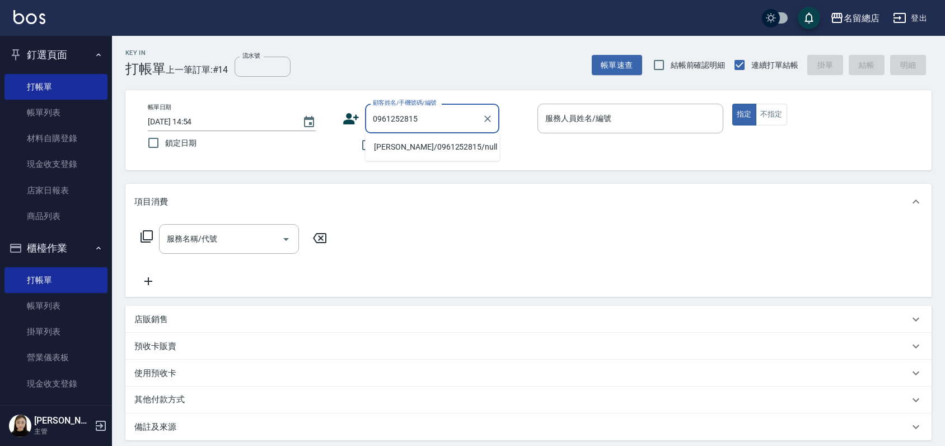
click at [412, 146] on li "[PERSON_NAME]/0961252815/null" at bounding box center [432, 147] width 134 height 18
type input "[PERSON_NAME]/0961252815/null"
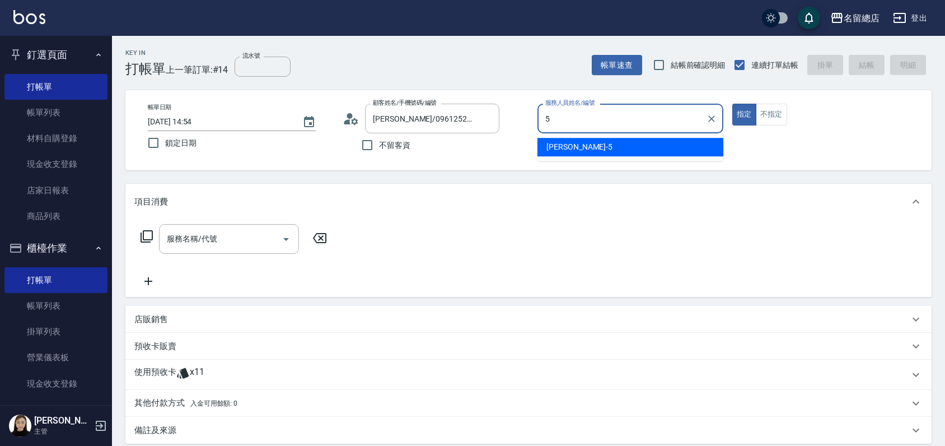
type input "[PERSON_NAME]-5"
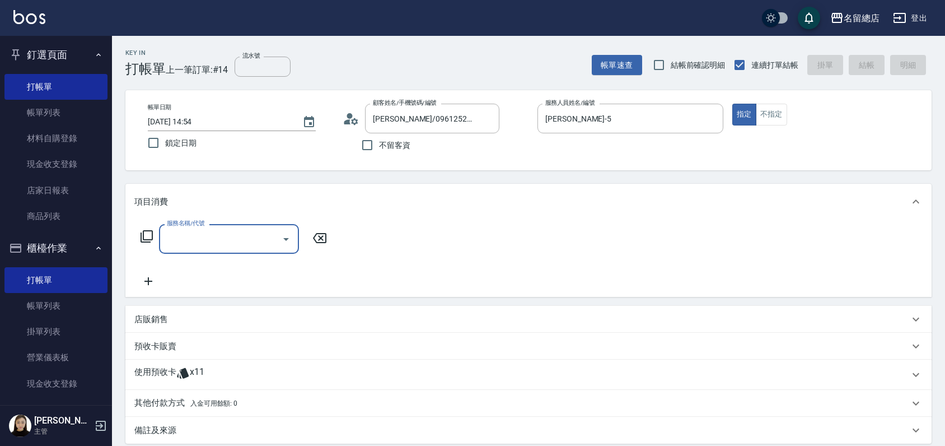
click at [158, 382] on p "使用預收卡" at bounding box center [155, 374] width 42 height 17
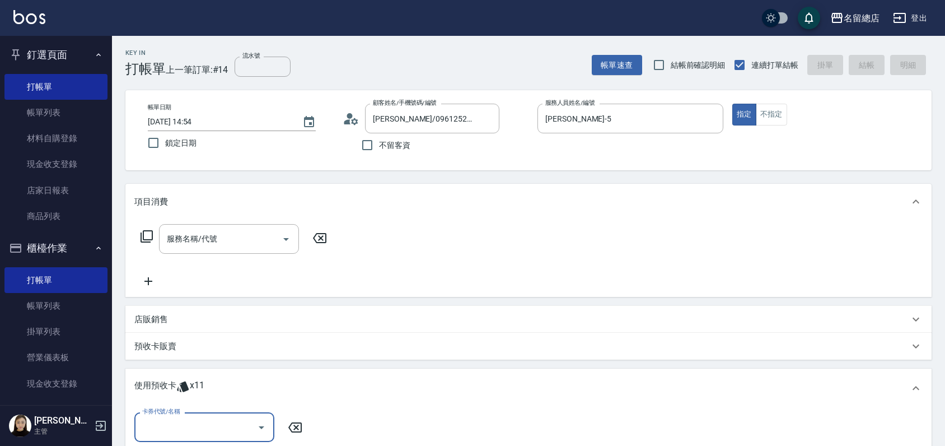
click at [193, 419] on input "卡券代號/名稱" at bounding box center [195, 427] width 113 height 20
click at [196, 403] on div "洗髮卡 剩餘8張 316" at bounding box center [204, 398] width 140 height 18
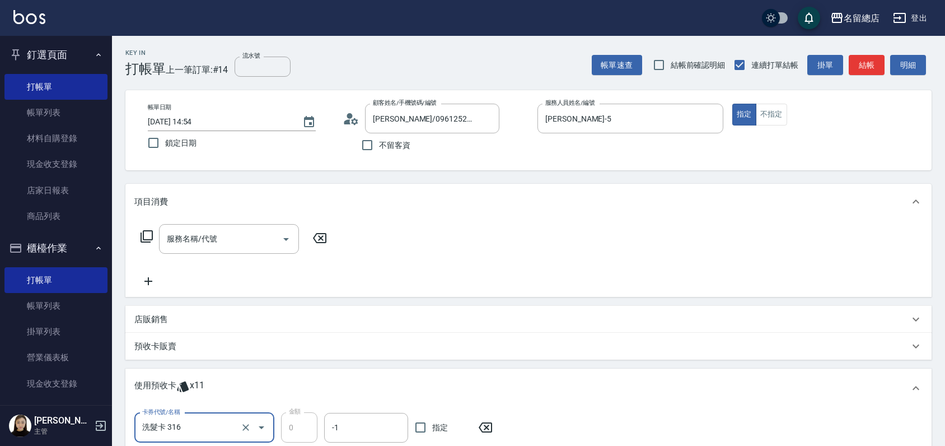
type input "洗髮卡 316"
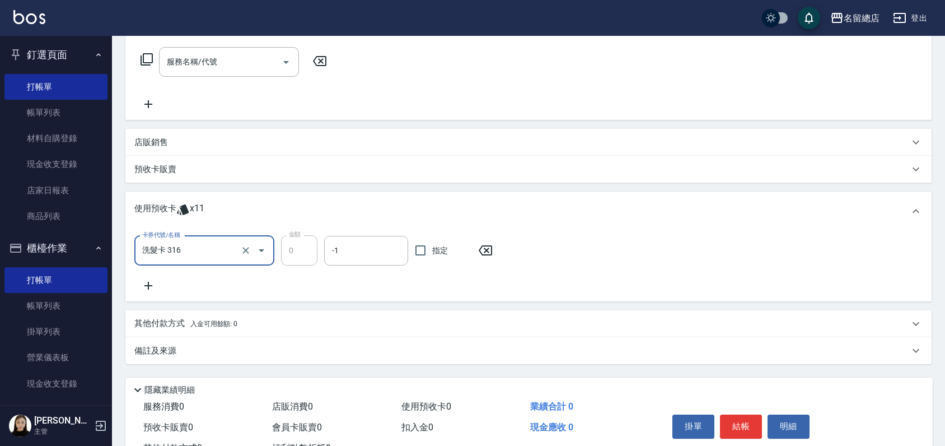
scroll to position [186, 0]
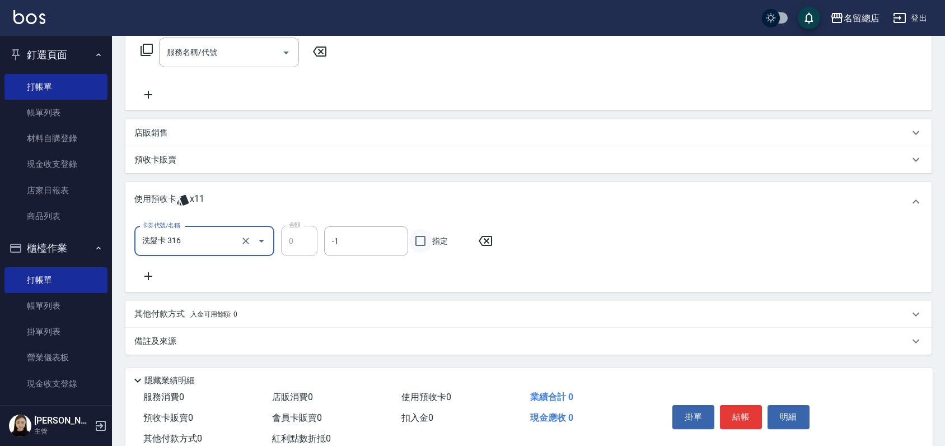
click at [417, 245] on input "指定" at bounding box center [421, 241] width 24 height 24
checkbox input "true"
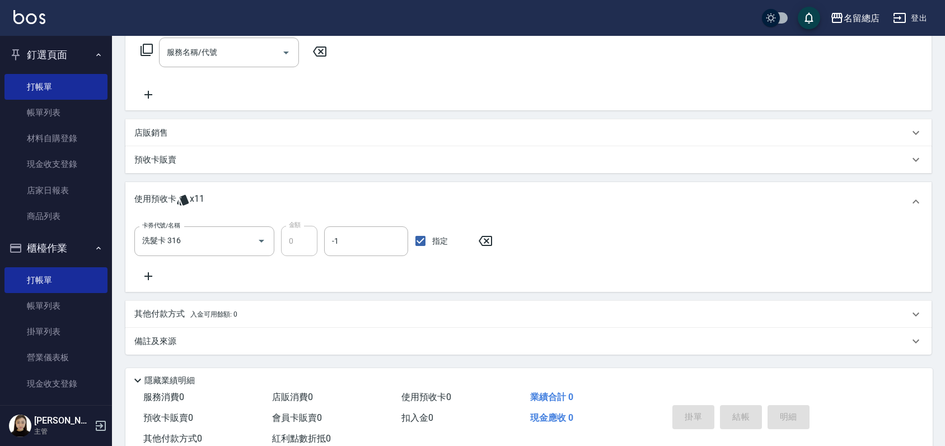
type input "[DATE] 14:55"
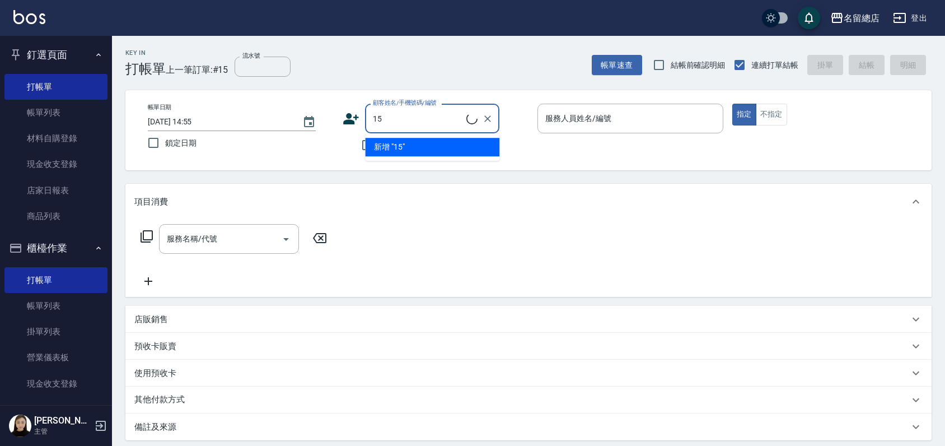
type input "1"
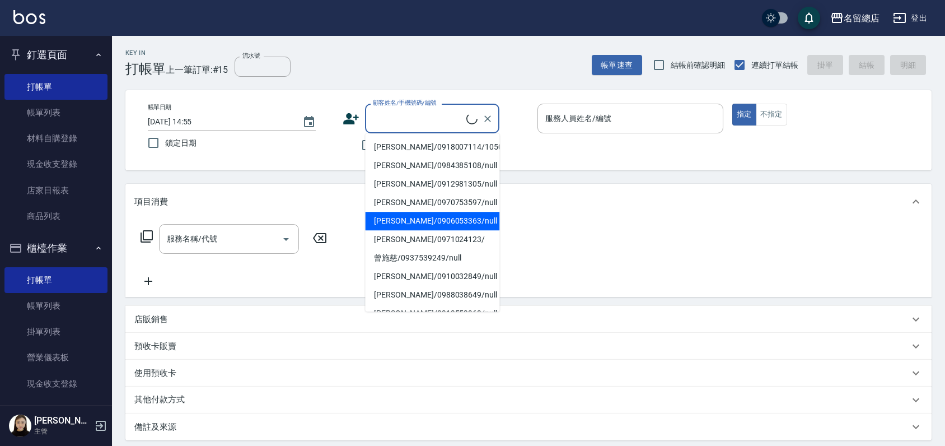
drag, startPoint x: 318, startPoint y: 134, endPoint x: 328, endPoint y: 138, distance: 10.8
click at [318, 135] on label "鎖定日期" at bounding box center [233, 143] width 183 height 24
click at [165, 135] on input "鎖定日期" at bounding box center [154, 143] width 24 height 24
checkbox input "true"
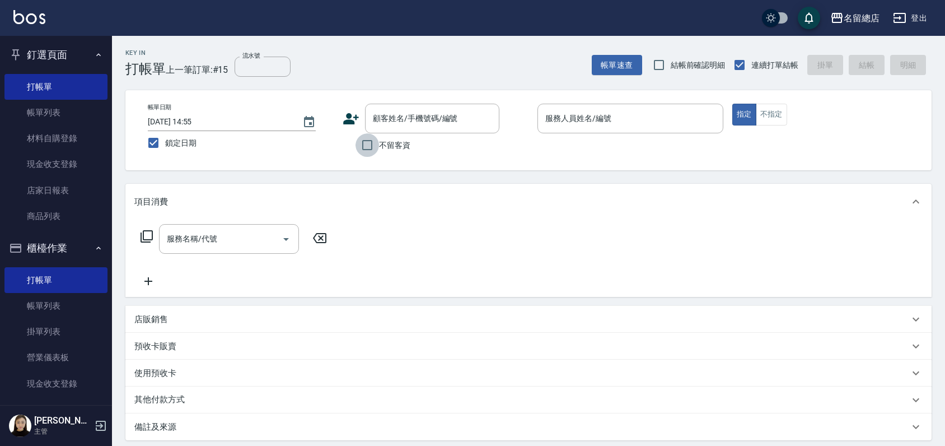
click at [365, 143] on input "不留客資" at bounding box center [368, 145] width 24 height 24
checkbox input "true"
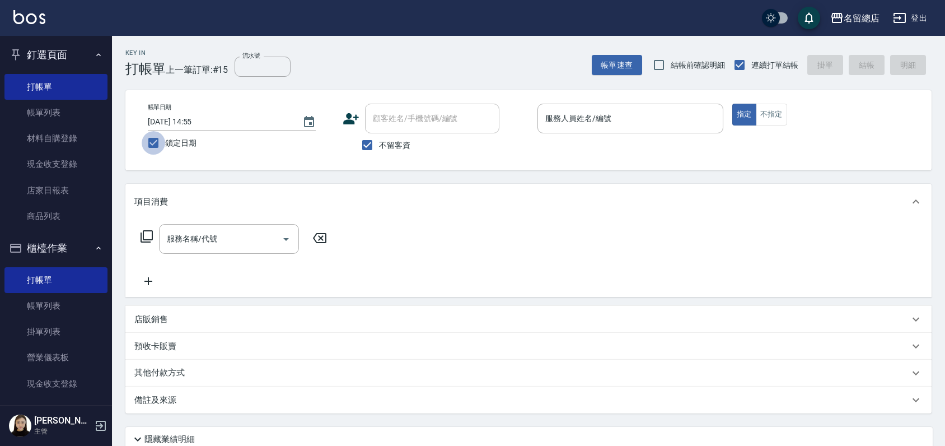
click at [153, 143] on input "鎖定日期" at bounding box center [154, 143] width 24 height 24
checkbox input "false"
type input "[DATE] 14:56"
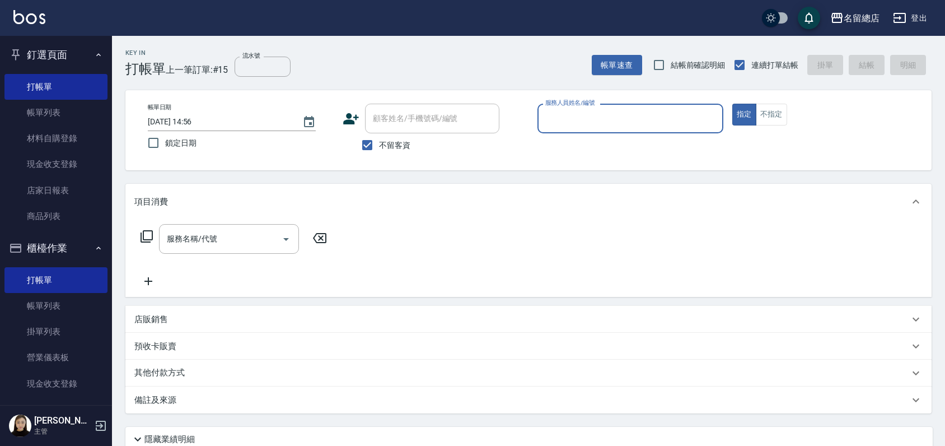
click at [595, 118] on input "服務人員姓名/編號" at bounding box center [631, 119] width 176 height 20
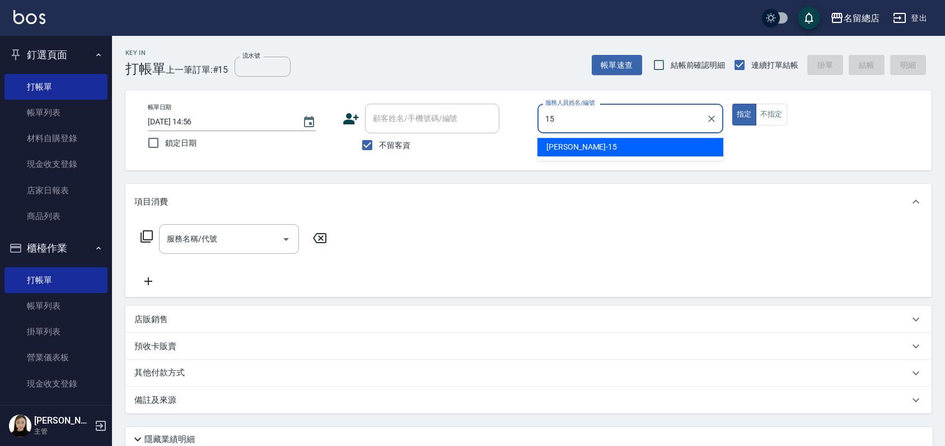
type input "[PERSON_NAME]-15"
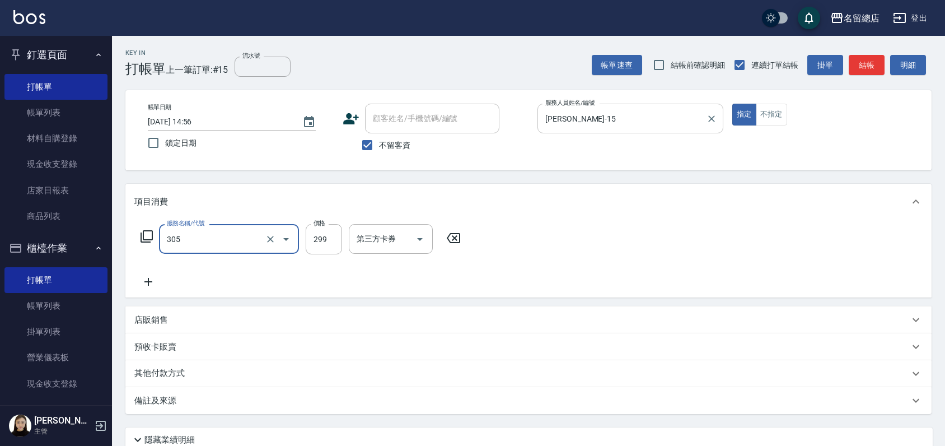
type input "剪髮(305)"
type input "300"
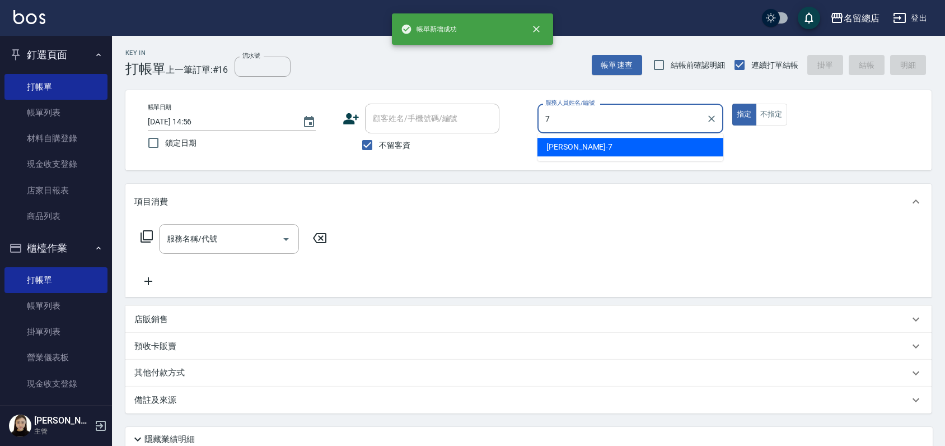
type input "Mick-7"
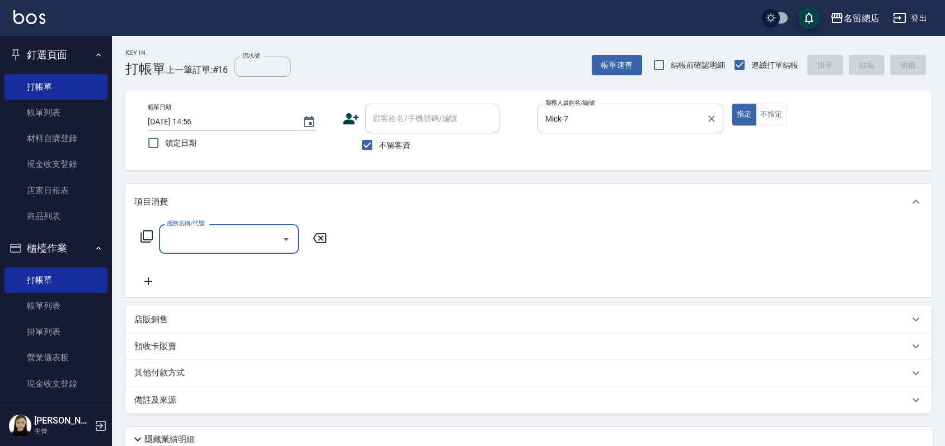
type input "8"
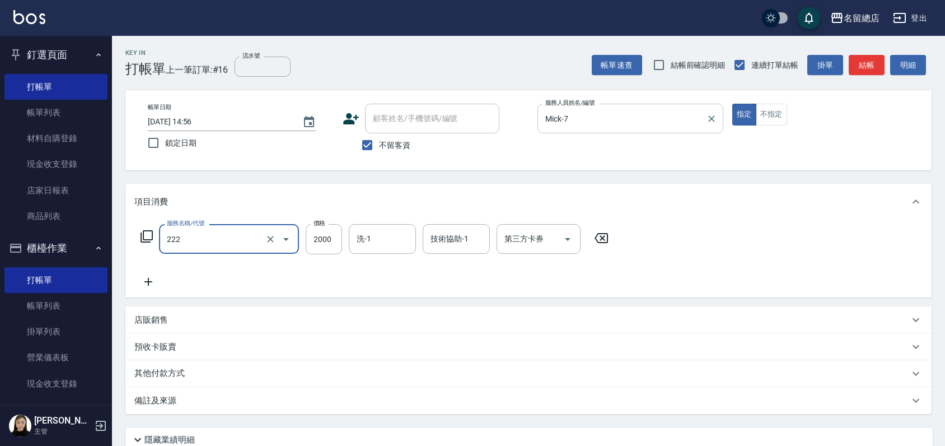
type input "燙髮2000以上(222)"
type input "3000"
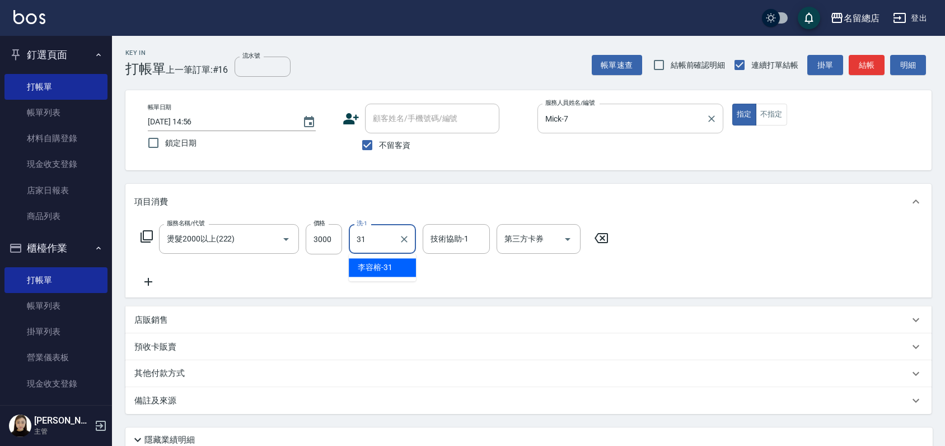
type input "[PERSON_NAME]-31"
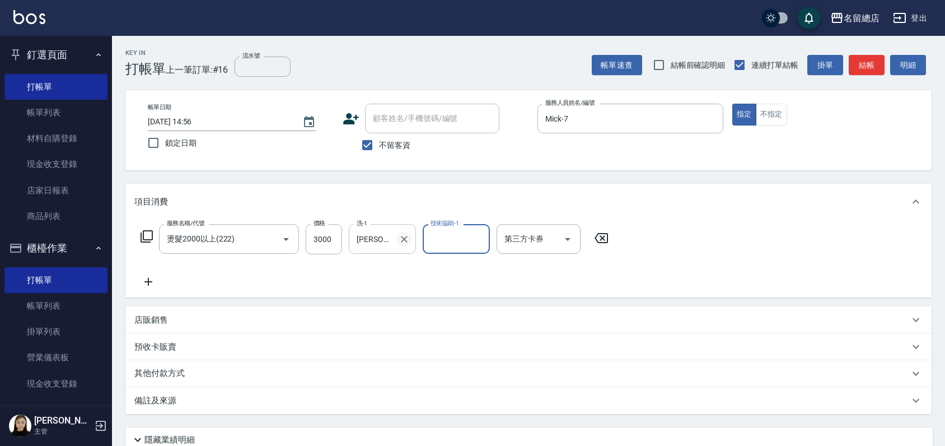
click at [401, 236] on icon "Clear" at bounding box center [404, 239] width 11 height 11
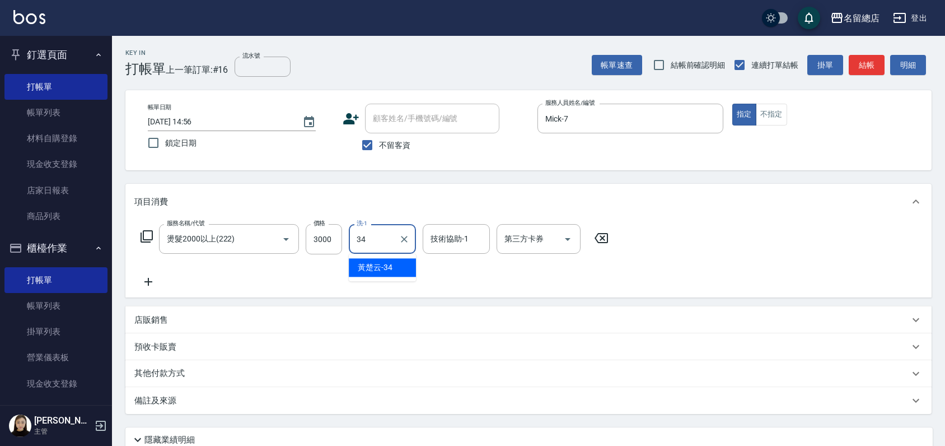
type input "[PERSON_NAME]-34"
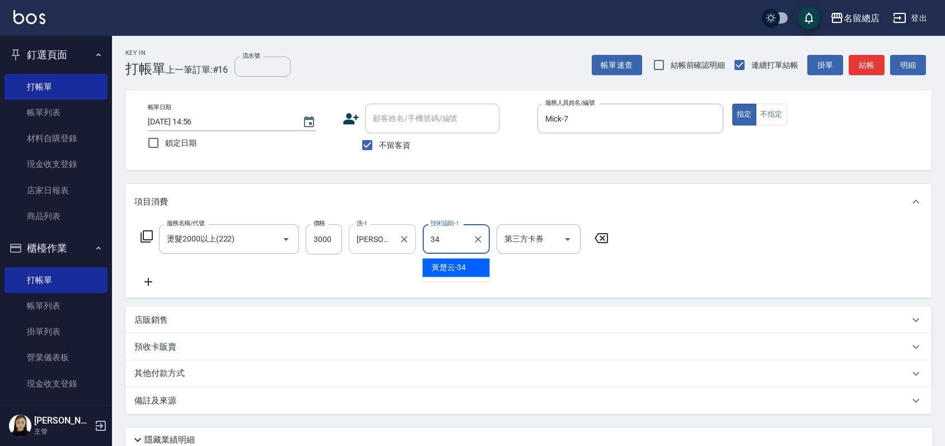
type input "[PERSON_NAME]-34"
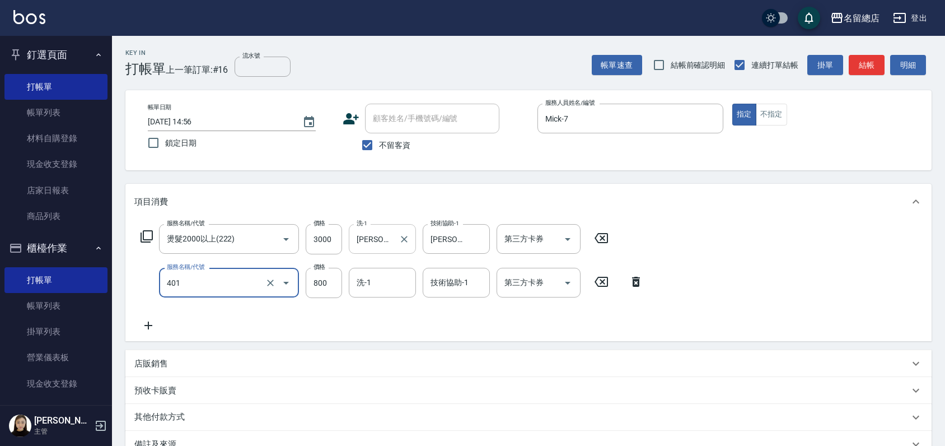
type input "自備護髮(401)"
type input "500"
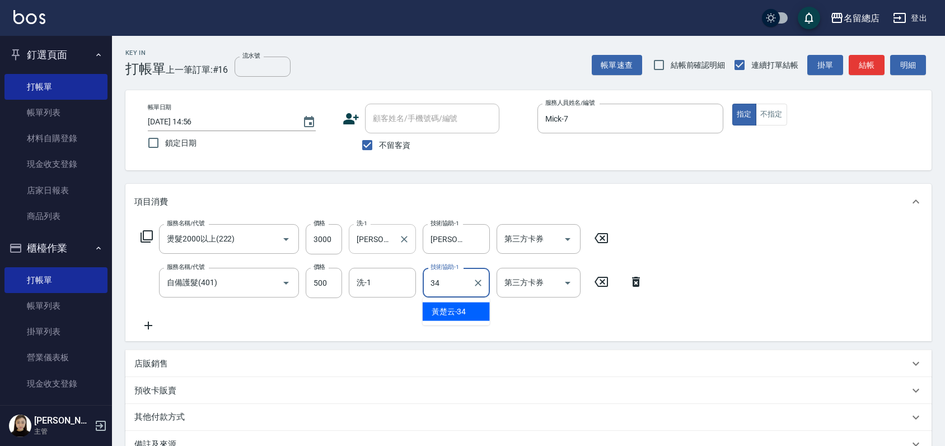
type input "[PERSON_NAME]-34"
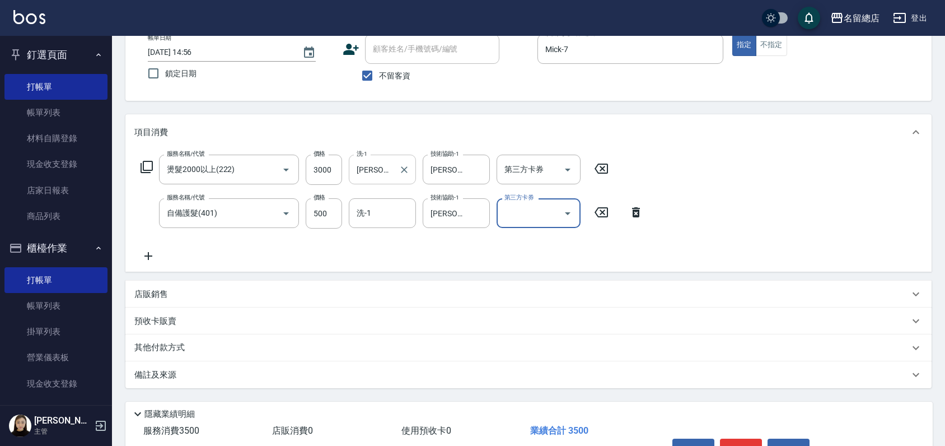
scroll to position [137, 0]
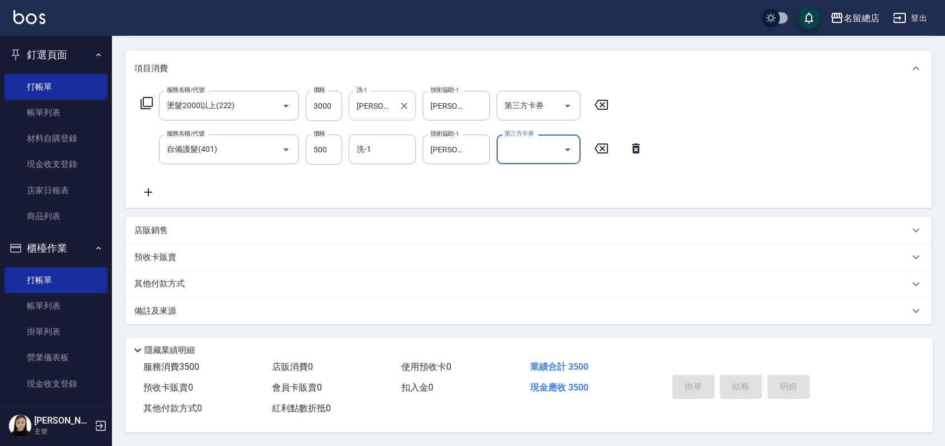
type input "[DATE] 14:57"
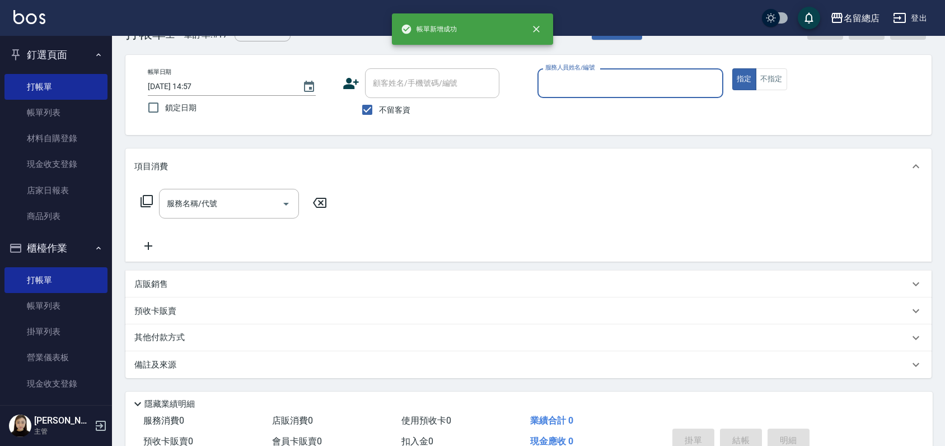
scroll to position [0, 0]
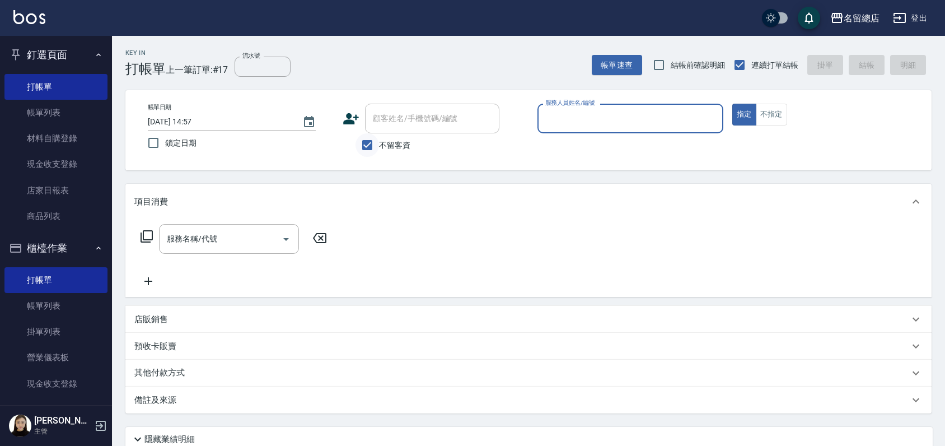
click at [374, 143] on input "不留客資" at bounding box center [368, 145] width 24 height 24
checkbox input "false"
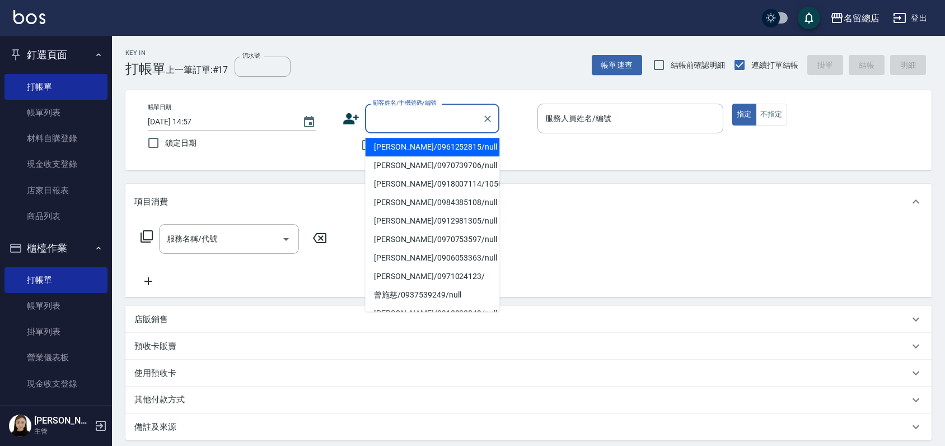
click at [381, 119] on input "顧客姓名/手機號碼/編號" at bounding box center [424, 119] width 108 height 20
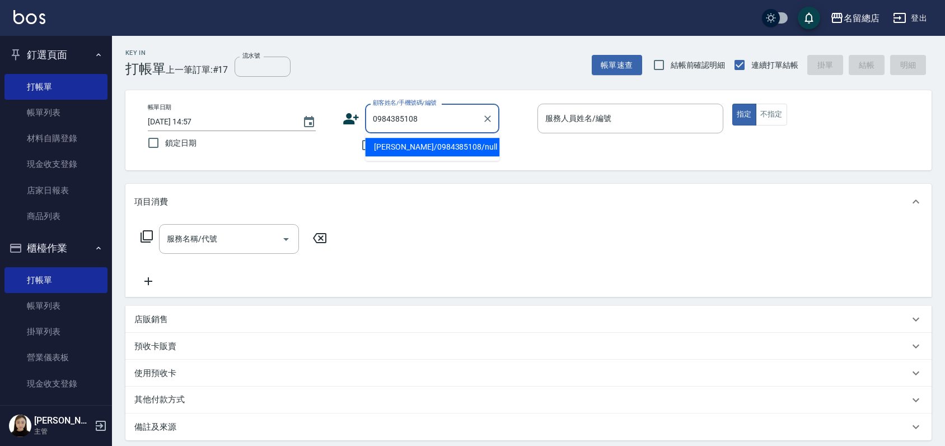
click at [416, 150] on li "[PERSON_NAME]/0984385108/null" at bounding box center [432, 147] width 134 height 18
type input "[PERSON_NAME]/0984385108/null"
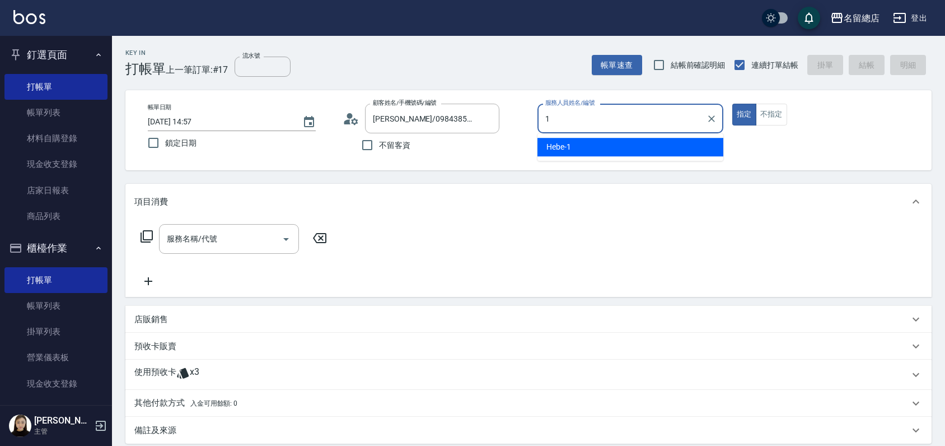
type input "Hebe-1"
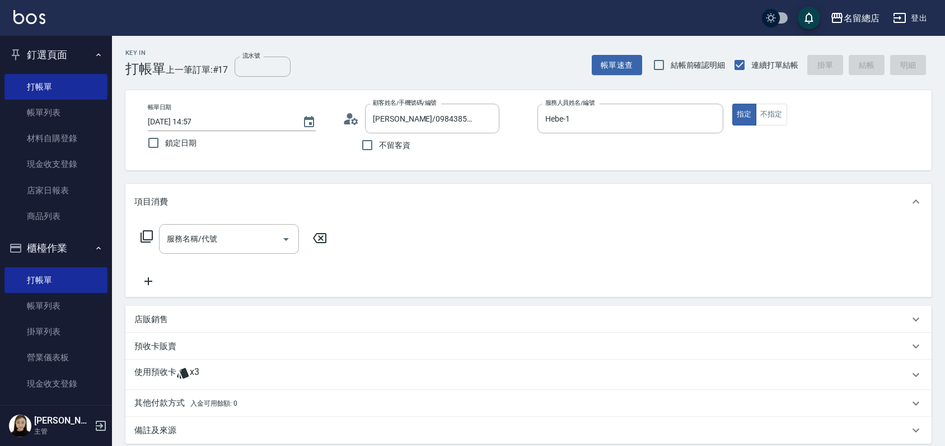
click at [202, 369] on div "使用預收卡 x3" at bounding box center [521, 374] width 775 height 17
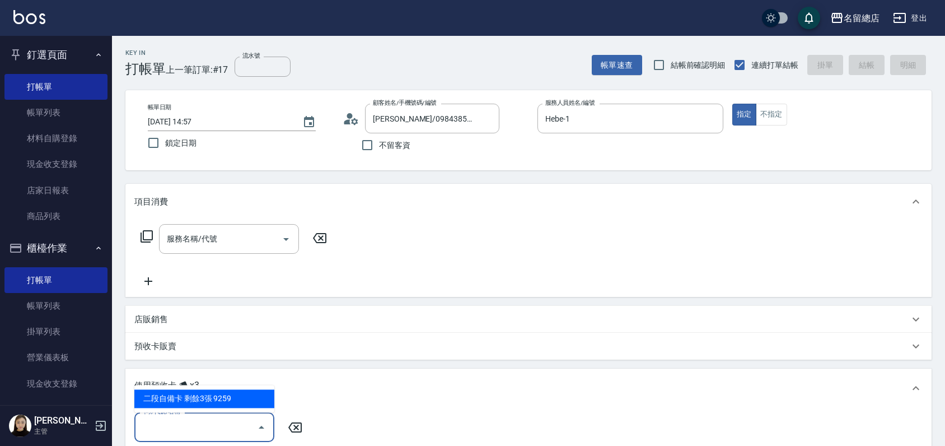
click at [207, 419] on input "卡券代號/名稱" at bounding box center [195, 427] width 113 height 20
click at [209, 399] on div "二段自備卡 剩餘3張 9259" at bounding box center [204, 398] width 140 height 18
type input "二段自備卡 9259"
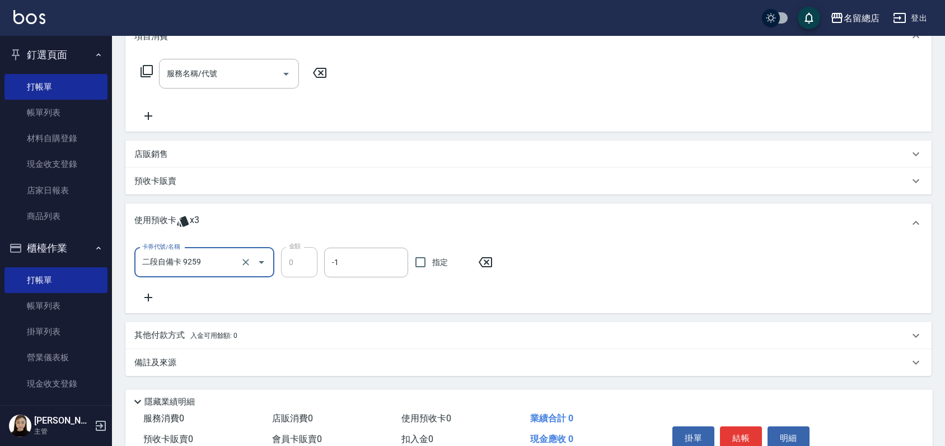
scroll to position [186, 0]
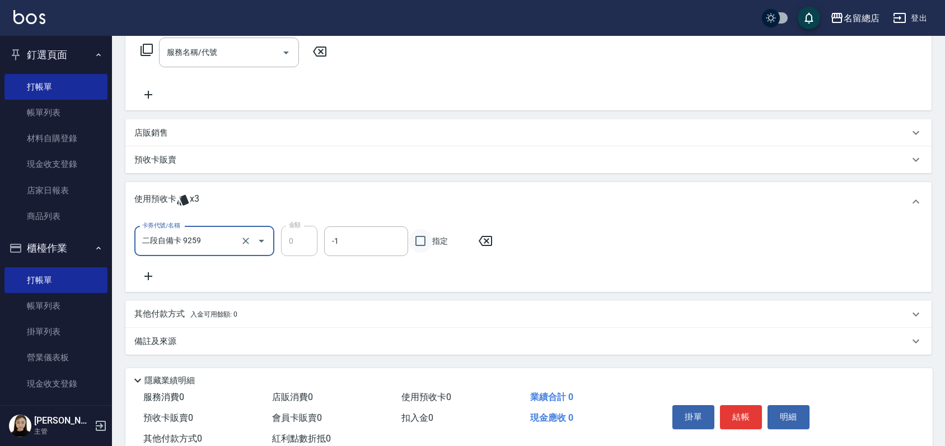
click at [421, 243] on input "指定" at bounding box center [421, 241] width 24 height 24
checkbox input "true"
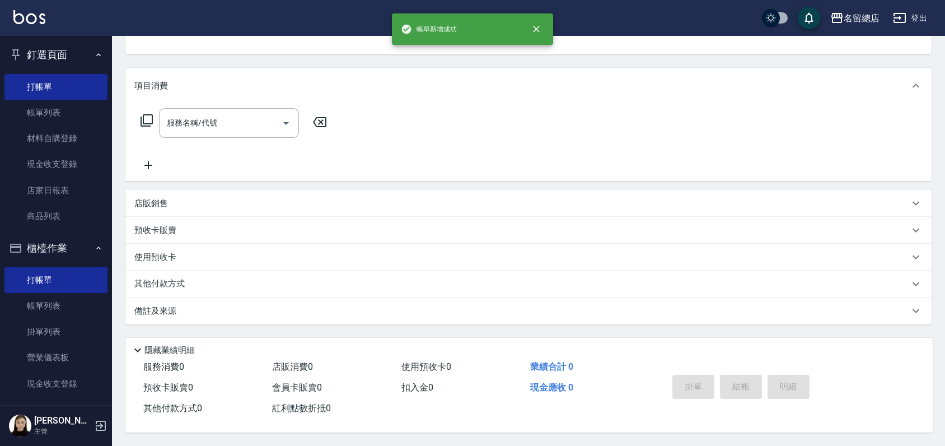
scroll to position [0, 0]
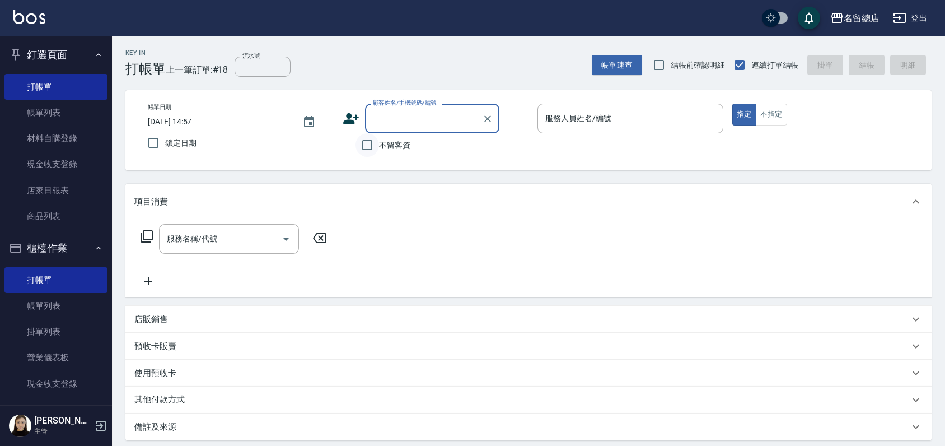
click at [367, 151] on input "不留客資" at bounding box center [368, 145] width 24 height 24
checkbox input "true"
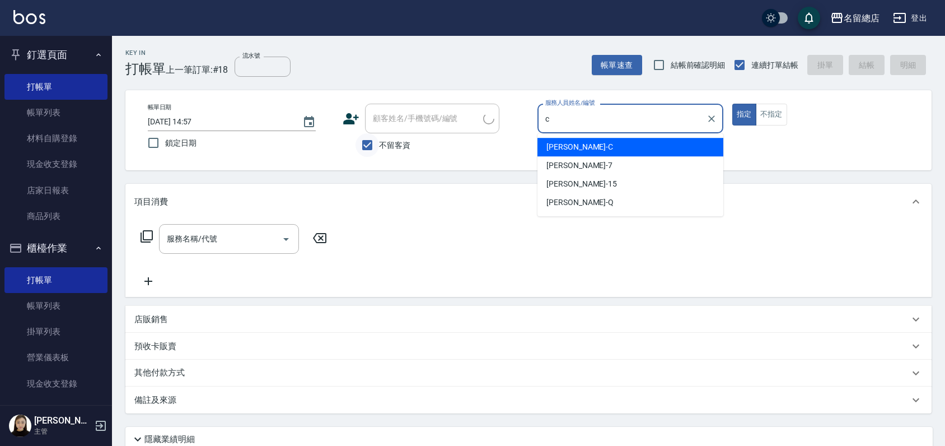
type input "麗花[PERSON_NAME]"
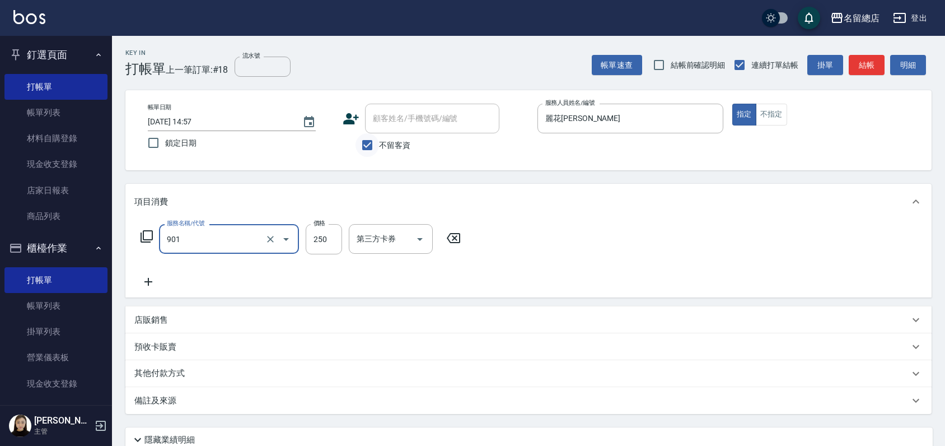
type input "手指甲女(901)"
type input "750"
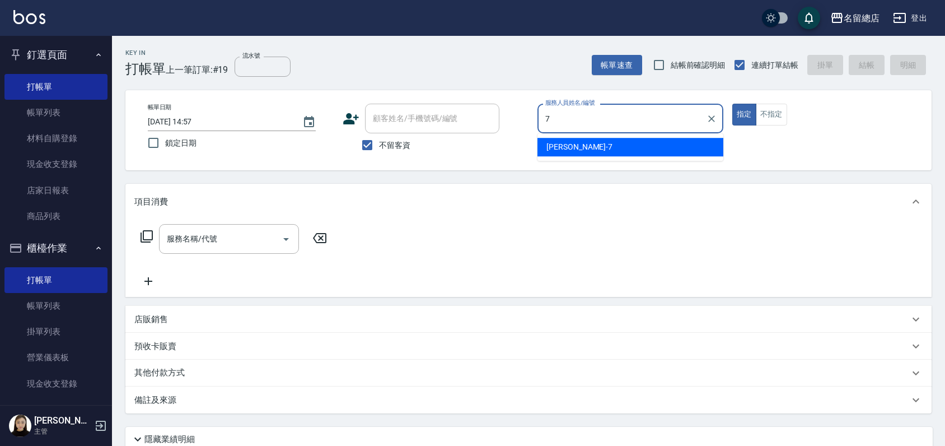
type input "Mick-7"
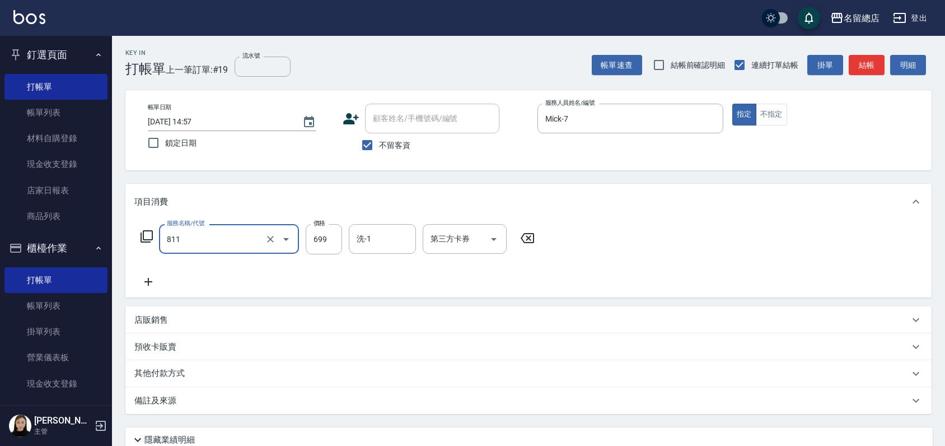
type input "洗+剪(811)"
type input "700"
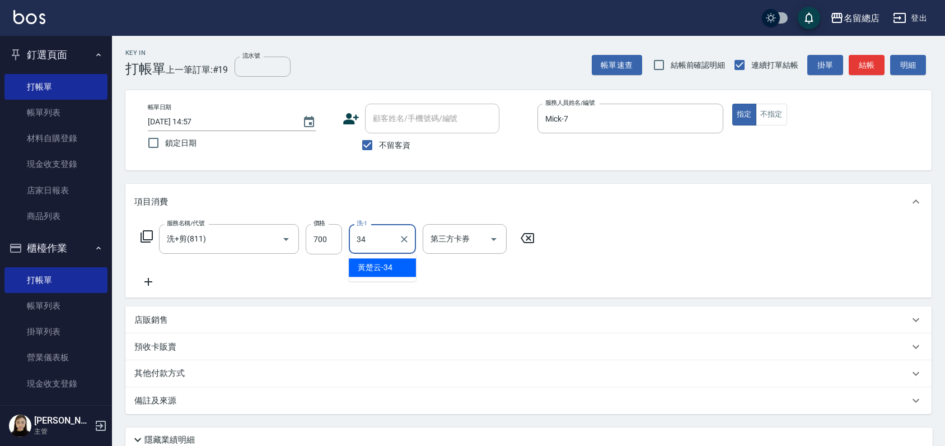
type input "[PERSON_NAME]-34"
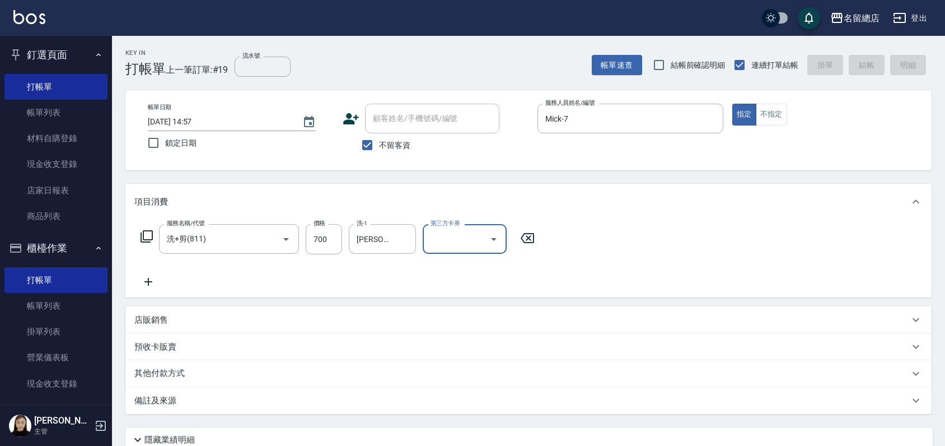
type input "[DATE] 15:03"
